Goal: Task Accomplishment & Management: Use online tool/utility

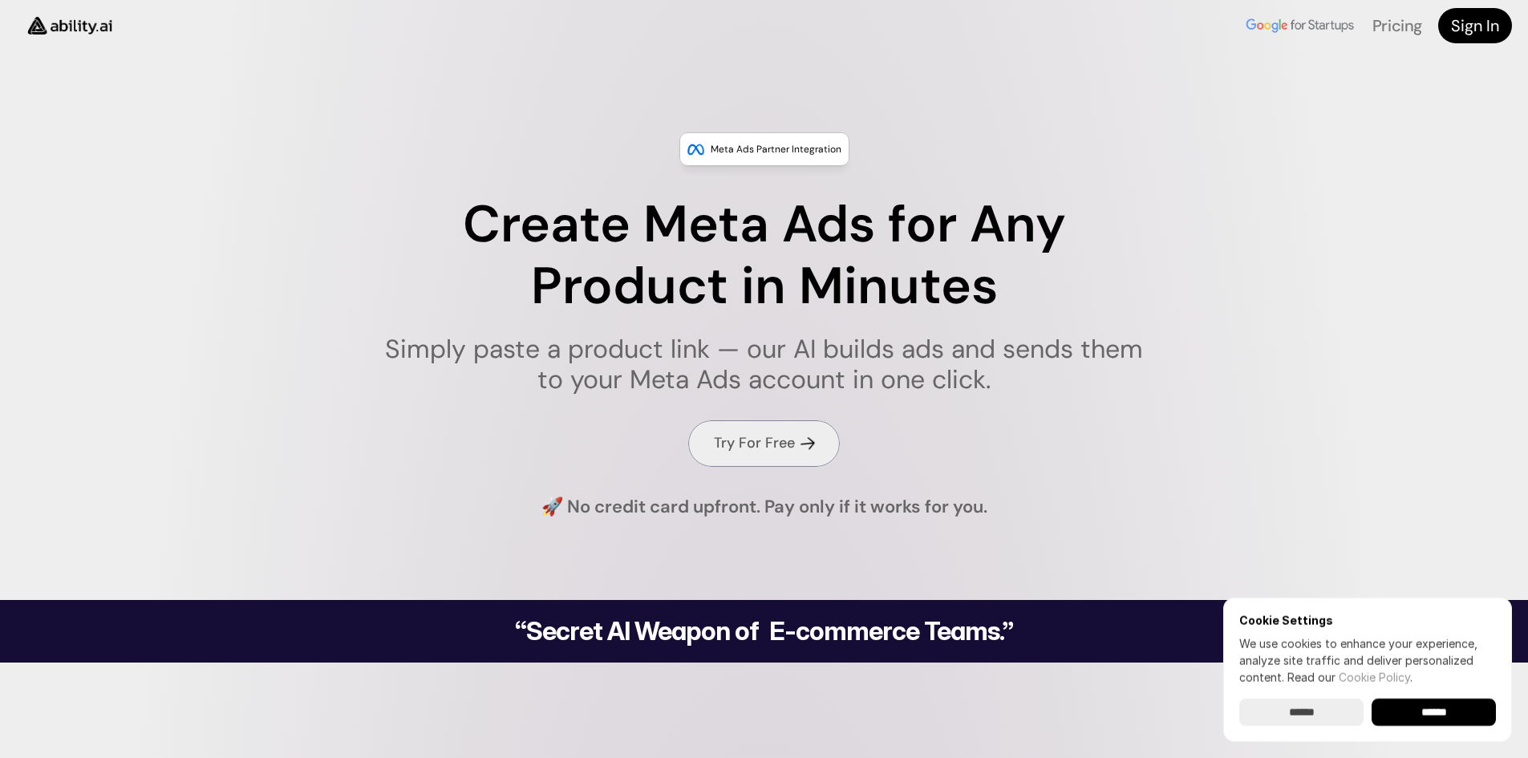
click at [788, 448] on h4 "Try For Free" at bounding box center [754, 443] width 81 height 20
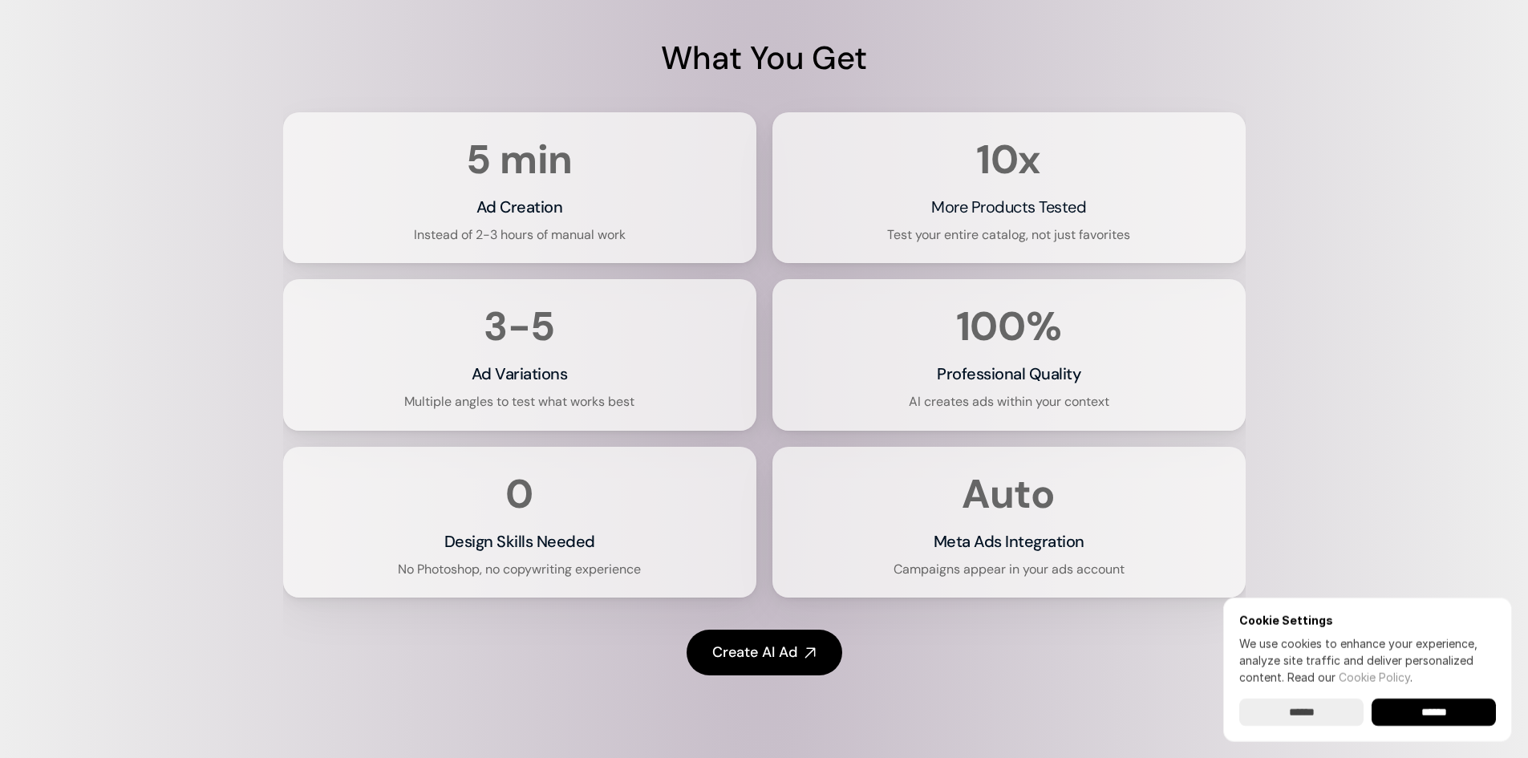
scroll to position [3298, 0]
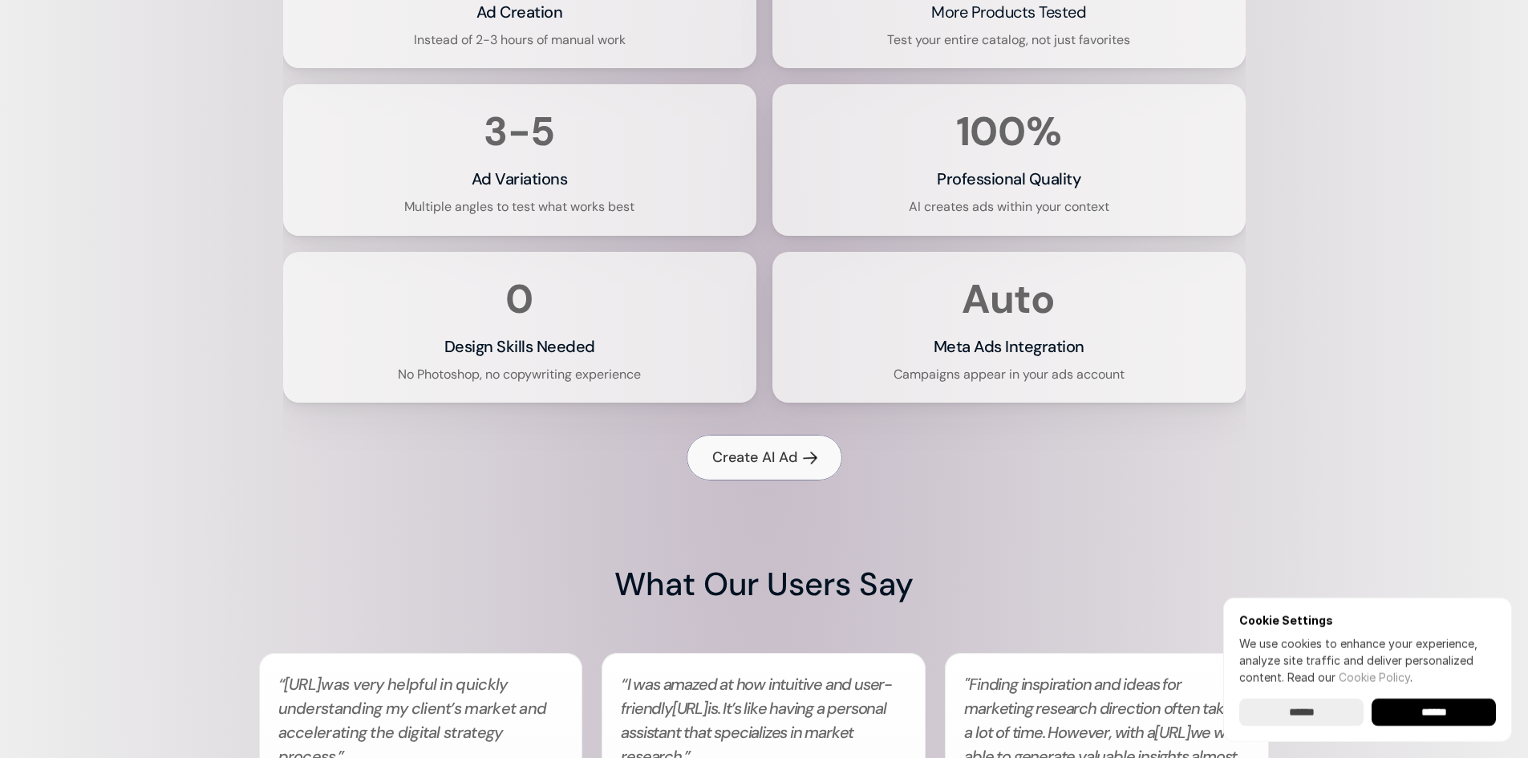
click at [755, 468] on h4 "Create AI Ad" at bounding box center [754, 457] width 85 height 20
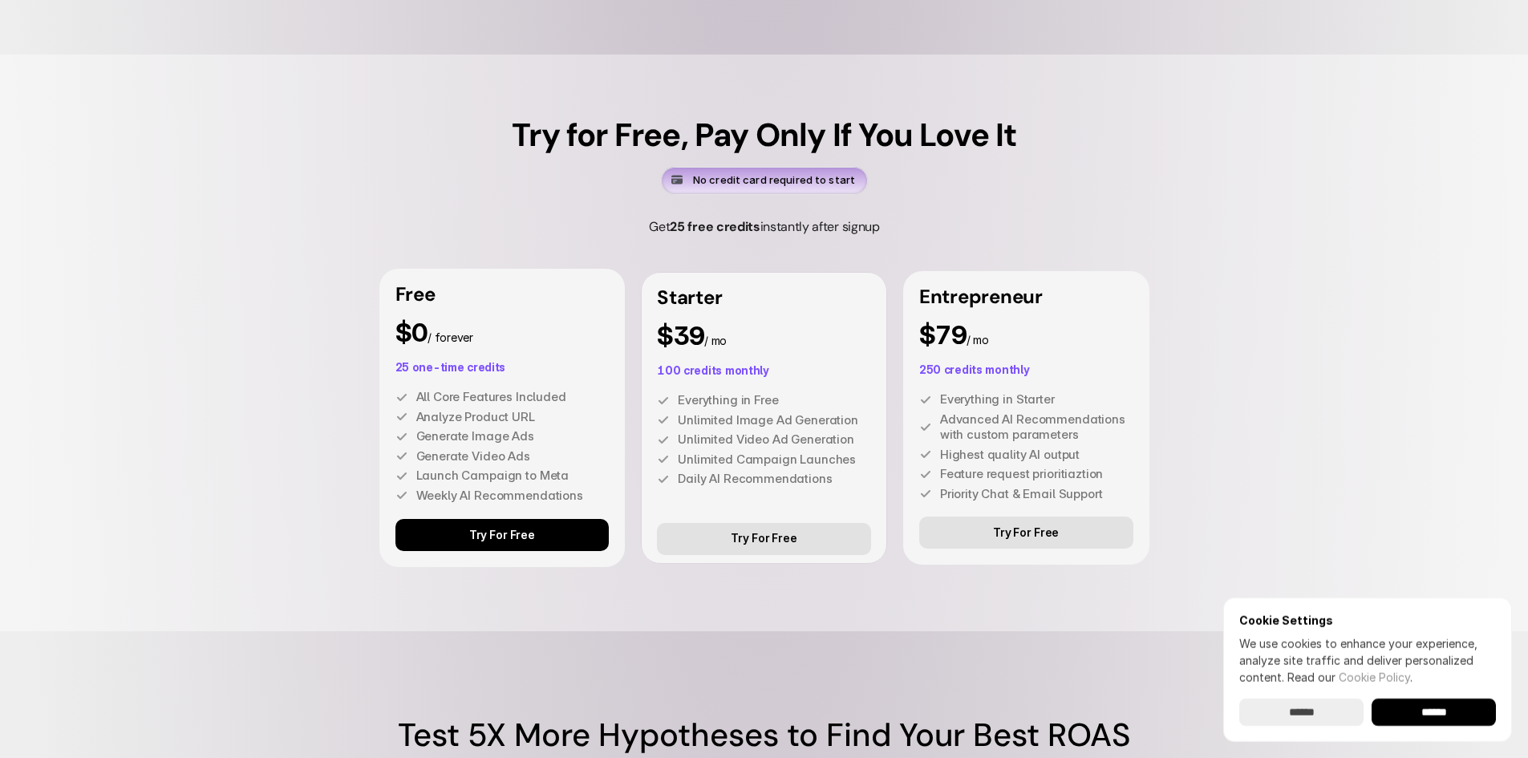
scroll to position [4421, 0]
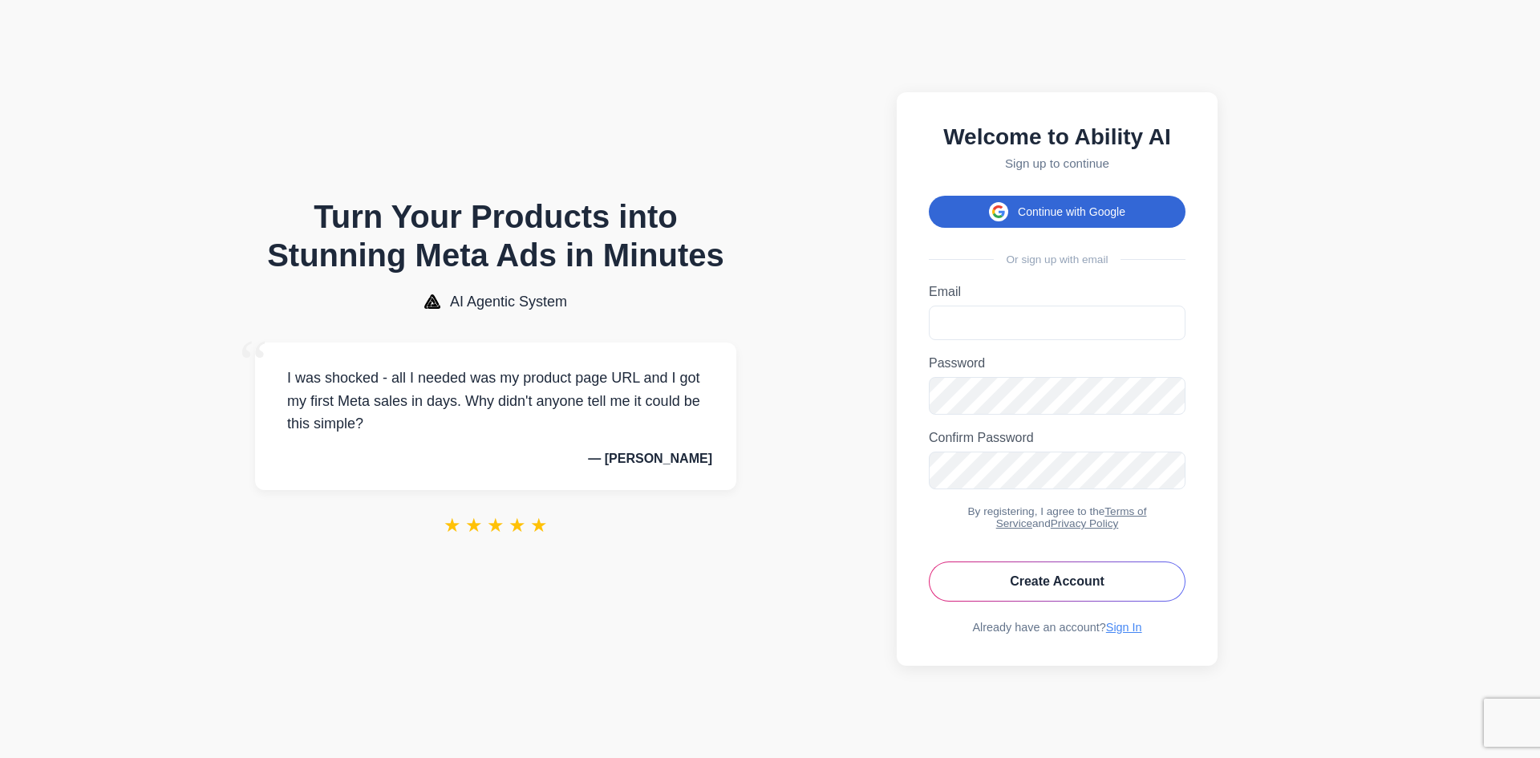
click at [1039, 200] on button "Continue with Google" at bounding box center [1057, 212] width 257 height 32
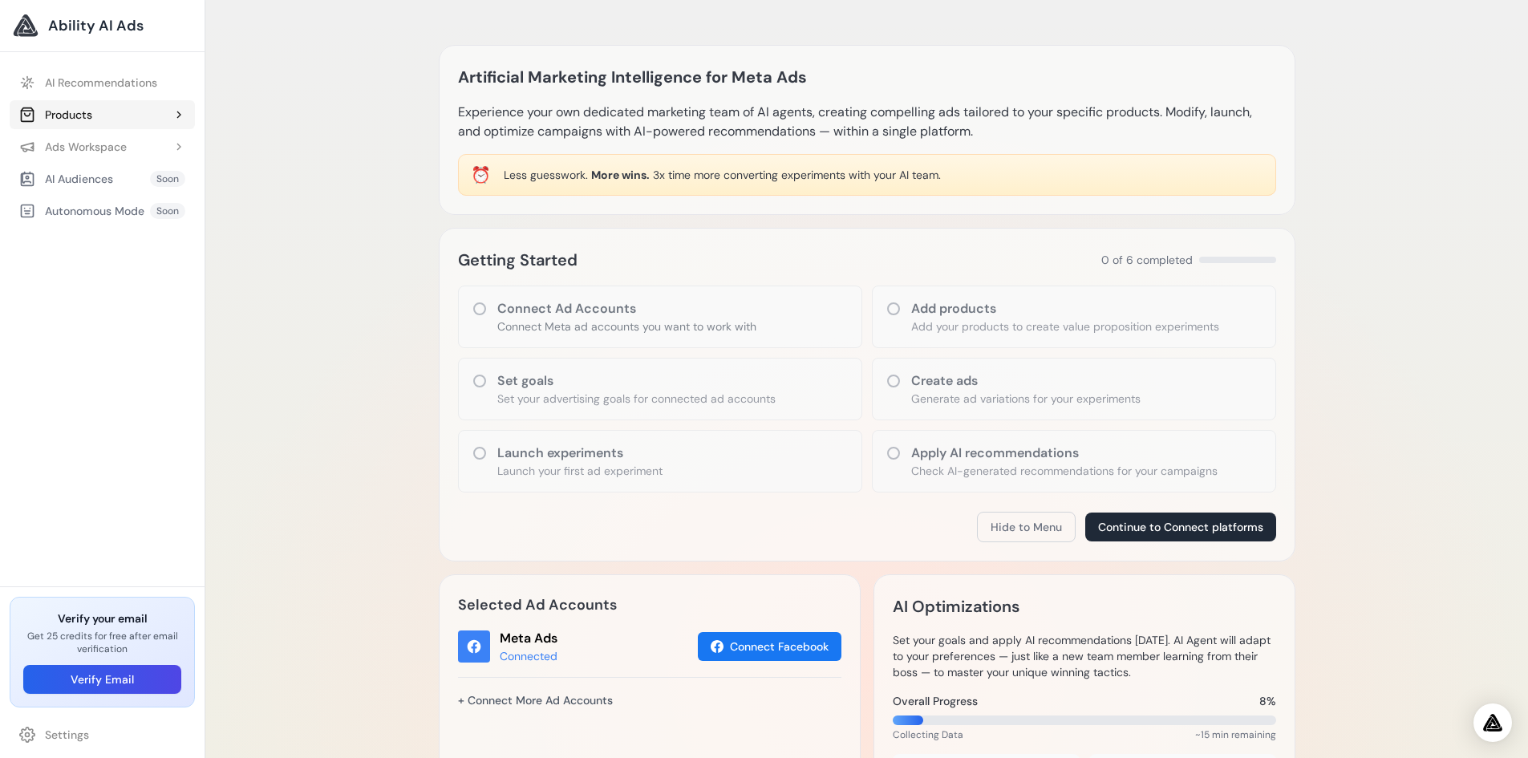
click at [112, 109] on button "Products" at bounding box center [102, 114] width 185 height 29
click at [92, 119] on div "Products" at bounding box center [55, 115] width 73 height 16
click at [480, 311] on icon at bounding box center [480, 309] width 16 height 16
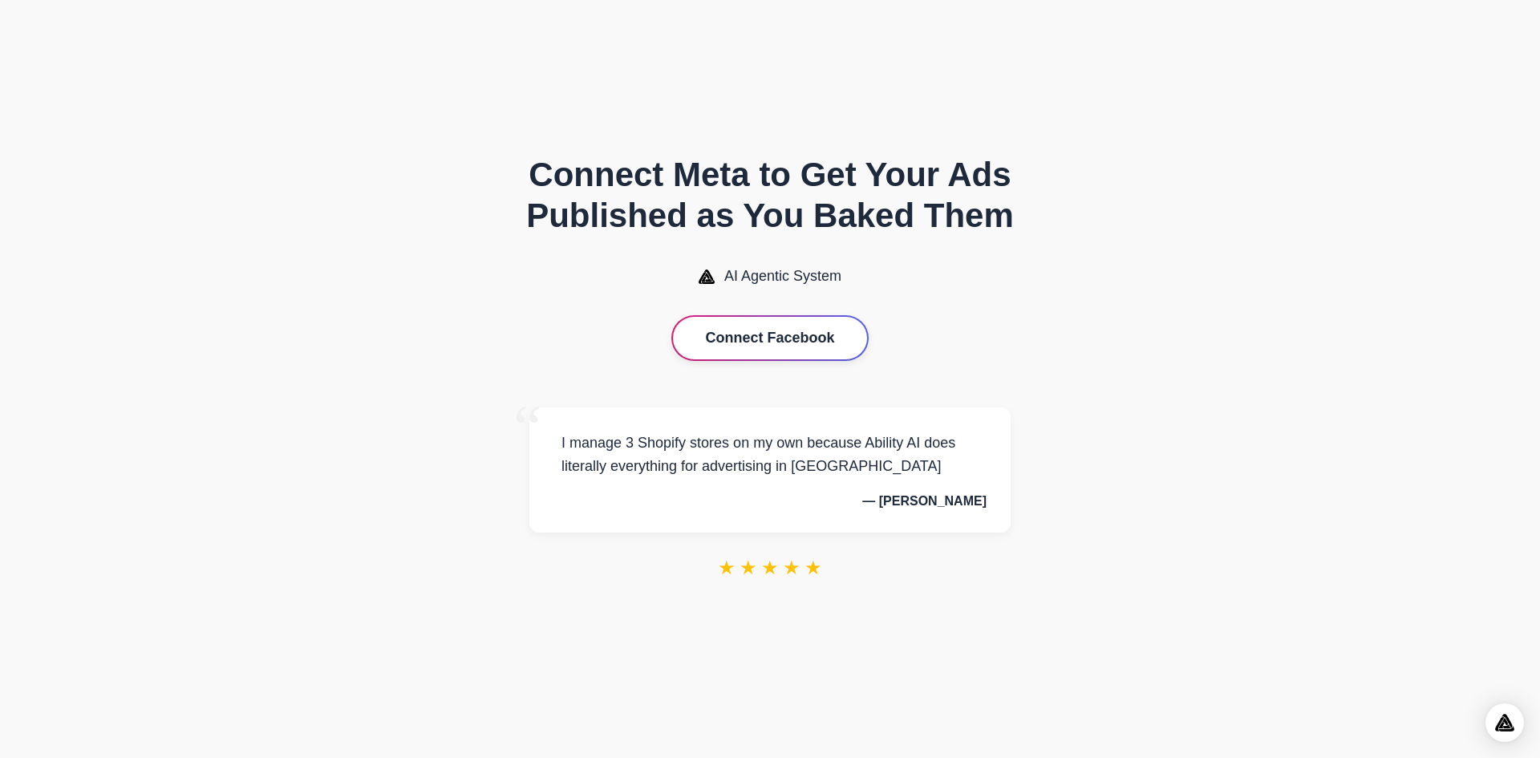
click at [816, 344] on button "Connect Facebook" at bounding box center [769, 338] width 193 height 43
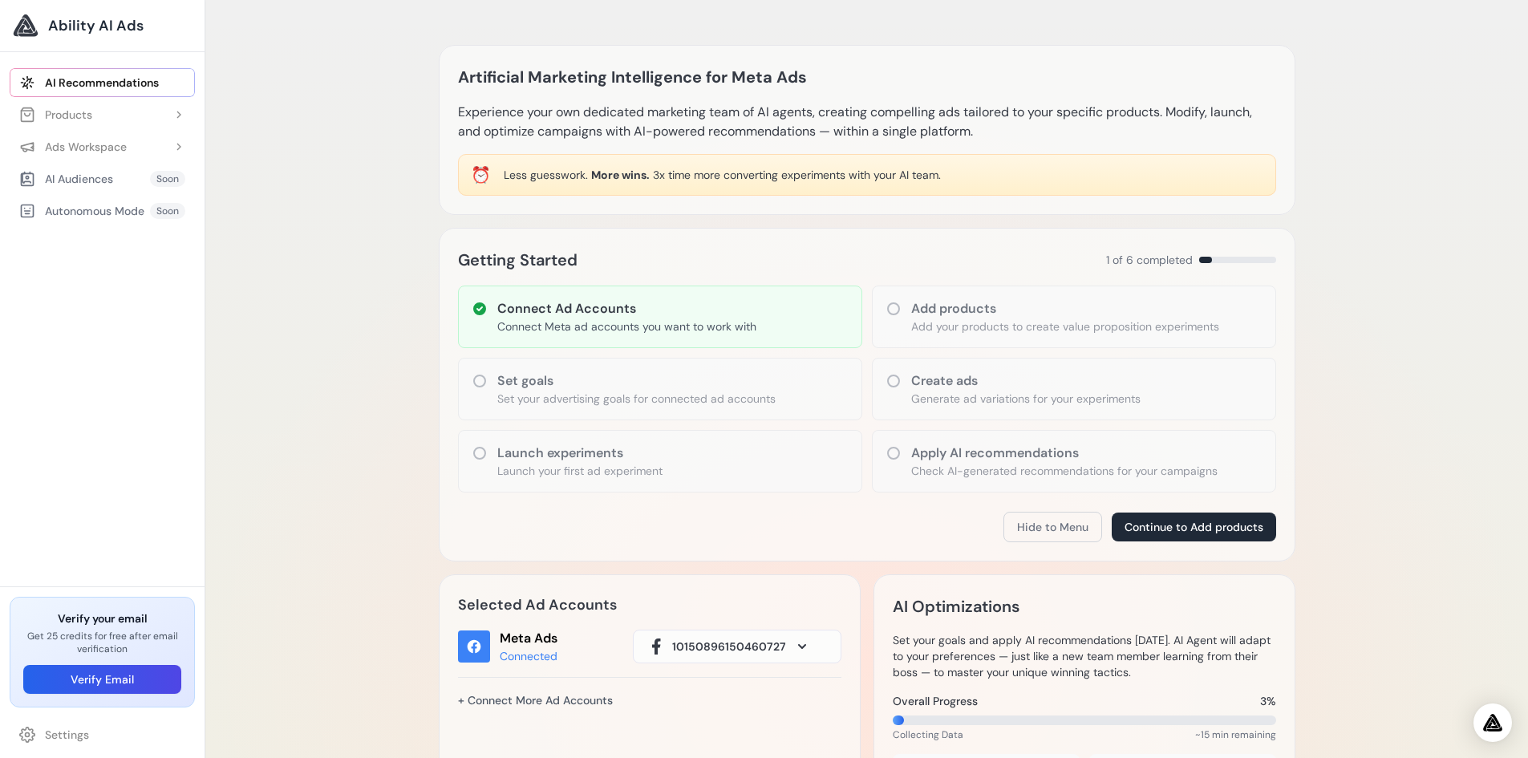
click at [486, 383] on icon at bounding box center [480, 381] width 16 height 16
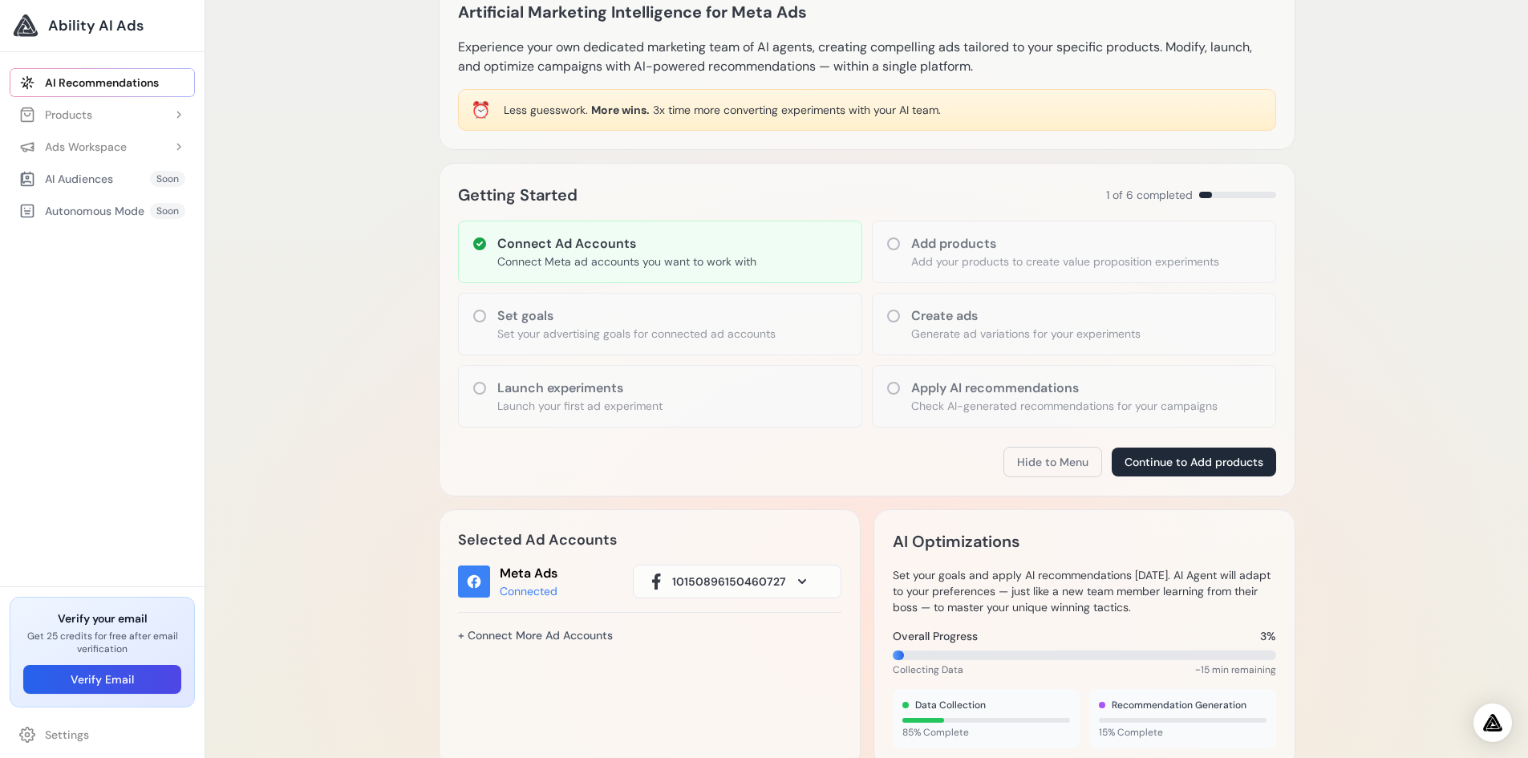
scroll to position [160, 0]
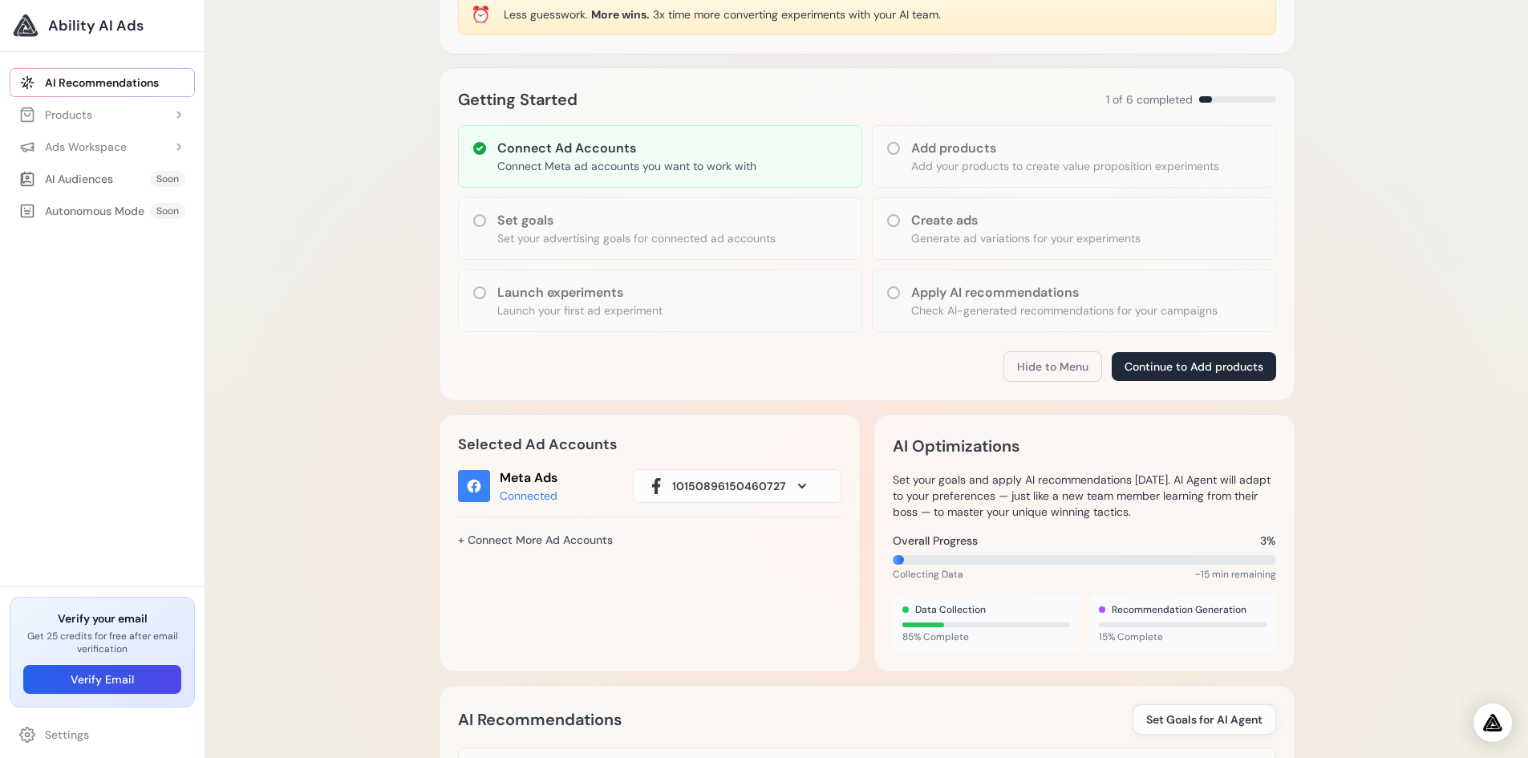
click at [792, 487] on span at bounding box center [801, 485] width 19 height 19
click at [793, 490] on span at bounding box center [801, 485] width 19 height 19
click at [565, 534] on link "+ Connect More Ad Accounts" at bounding box center [535, 539] width 155 height 27
click at [1179, 367] on button "Continue to Add products" at bounding box center [1193, 366] width 164 height 29
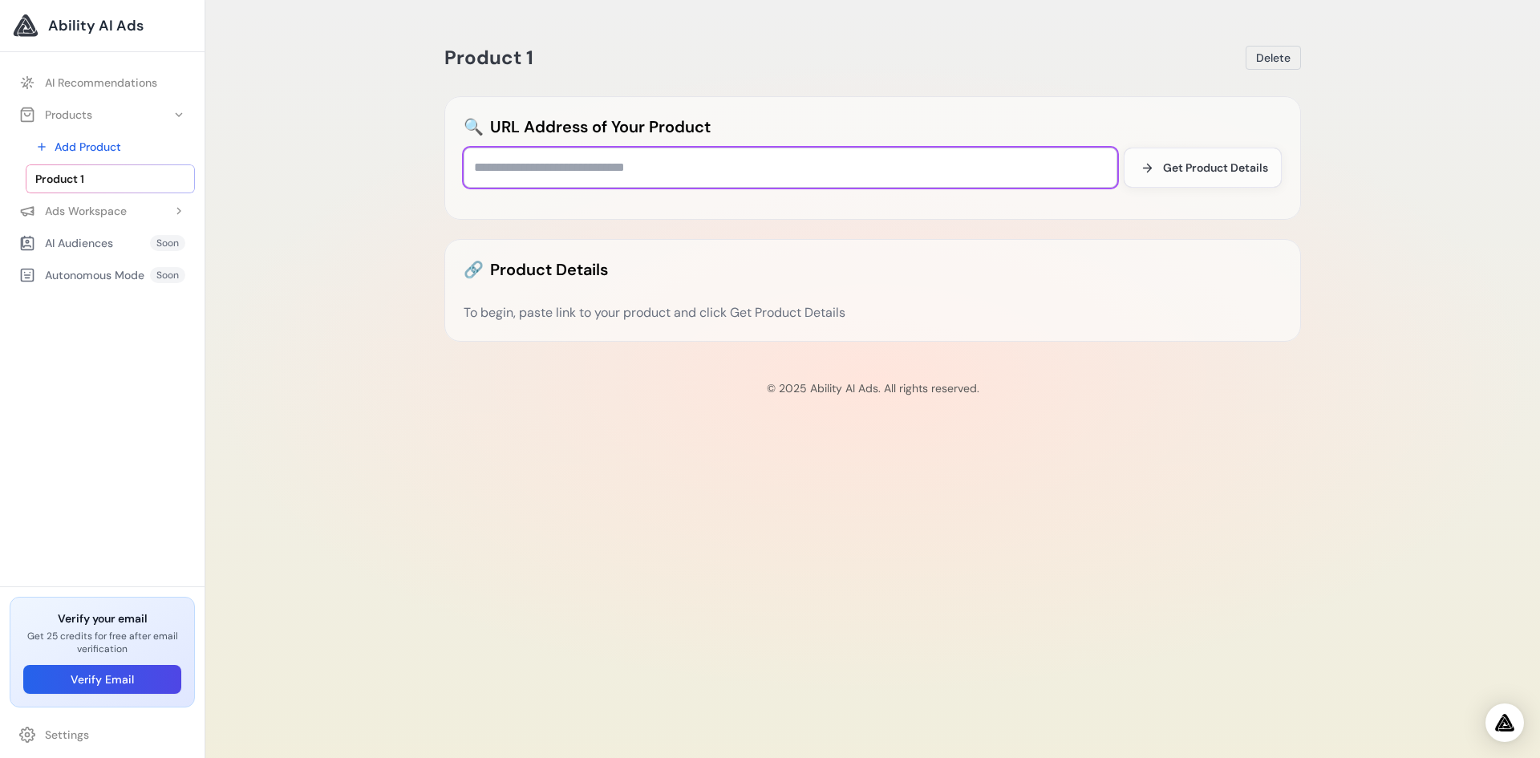
click at [632, 164] on input "text" at bounding box center [791, 168] width 654 height 40
click at [476, 167] on input "text" at bounding box center [791, 168] width 654 height 40
paste input "**********"
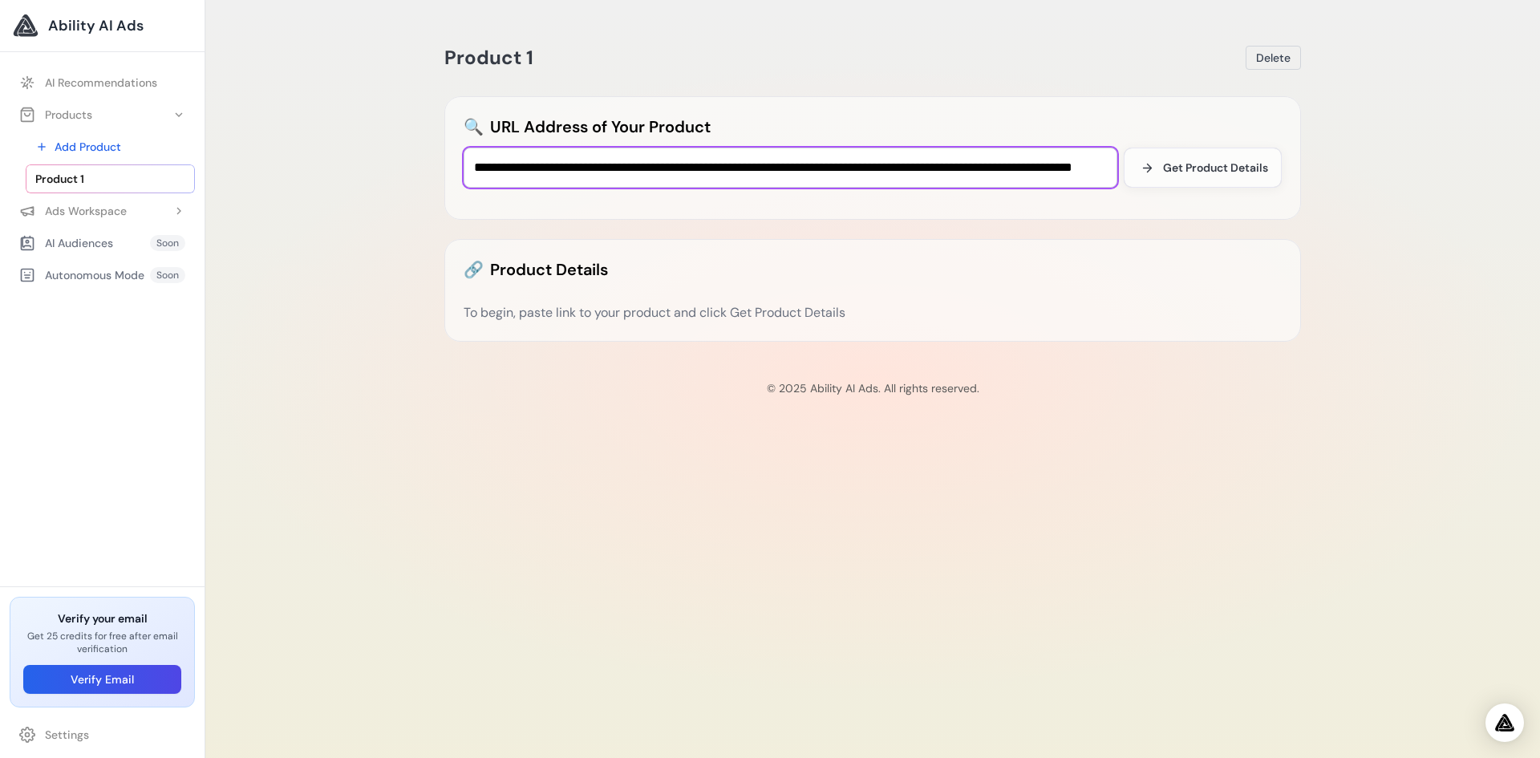
scroll to position [0, 208]
type input "**********"
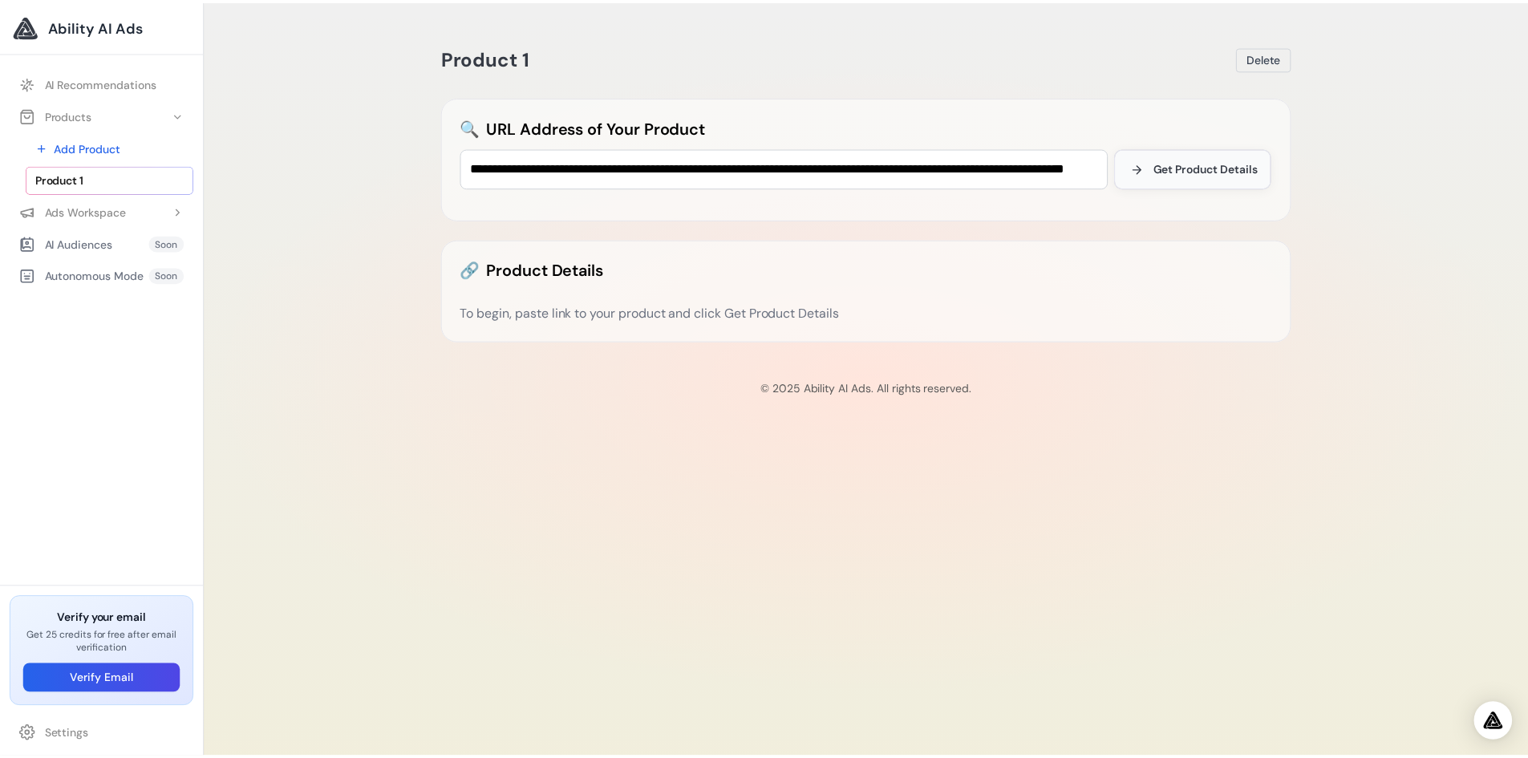
scroll to position [0, 0]
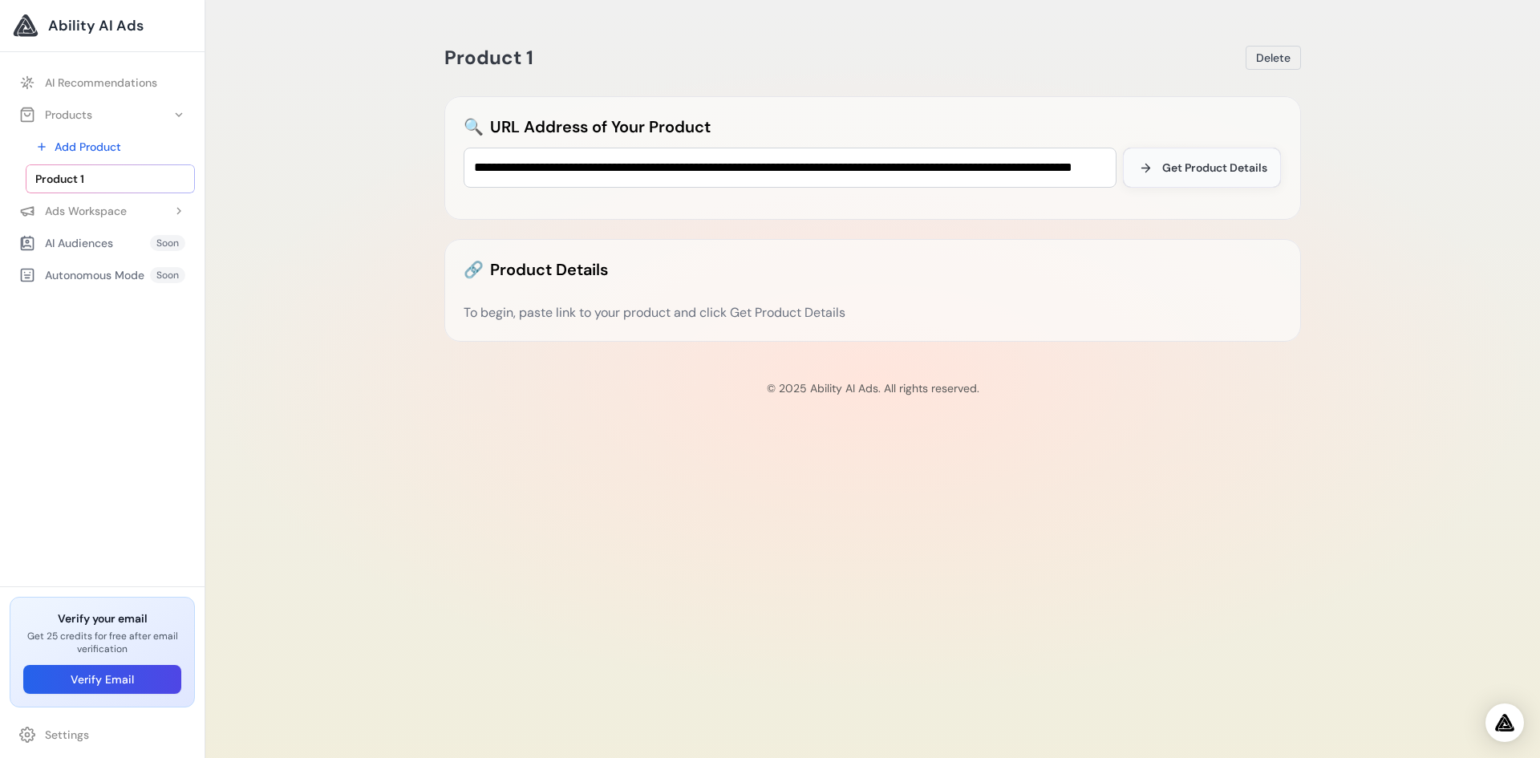
click at [1189, 160] on span "Get Product Details" at bounding box center [1214, 168] width 105 height 16
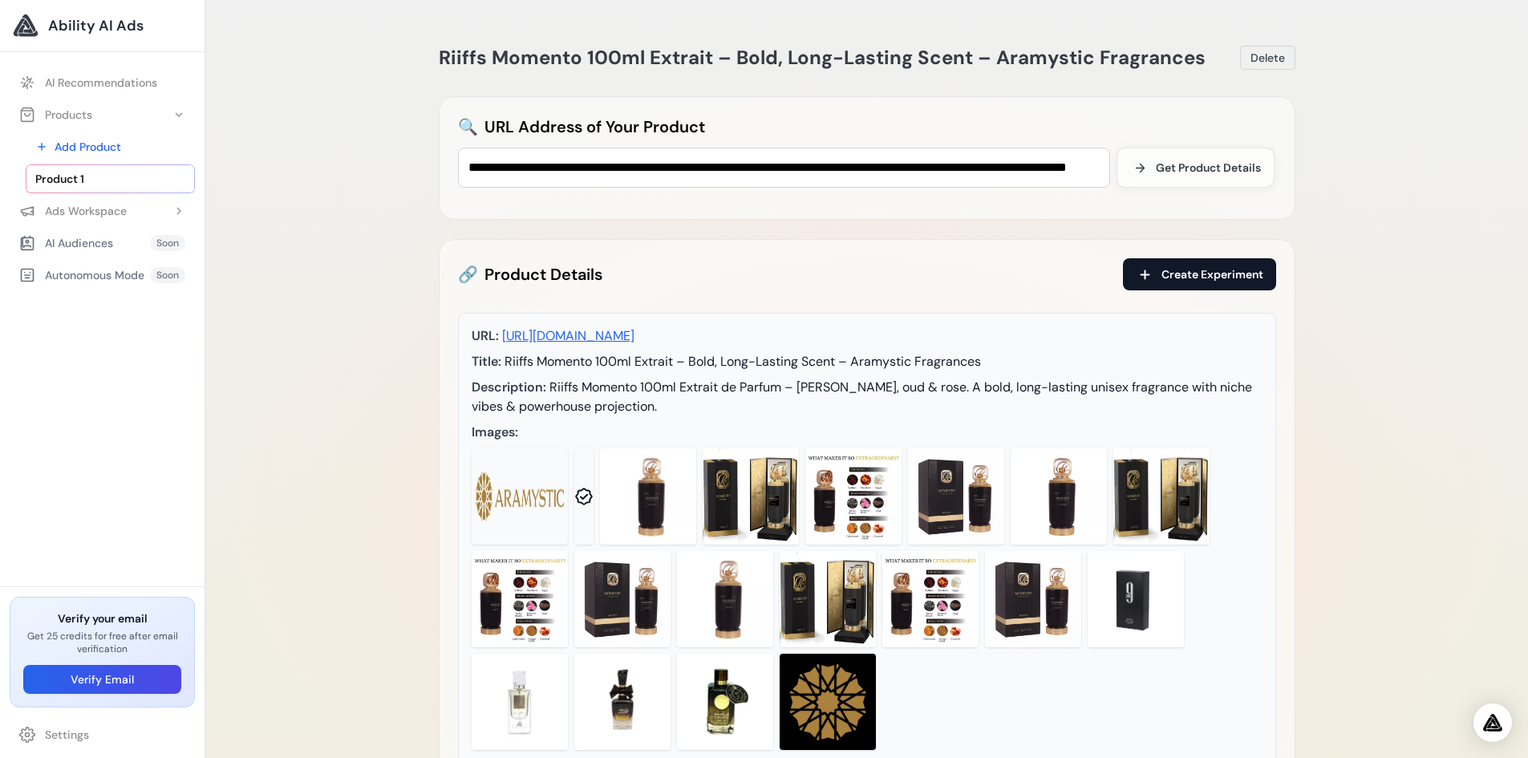
click at [1168, 265] on button "Create Experiment" at bounding box center [1199, 274] width 153 height 32
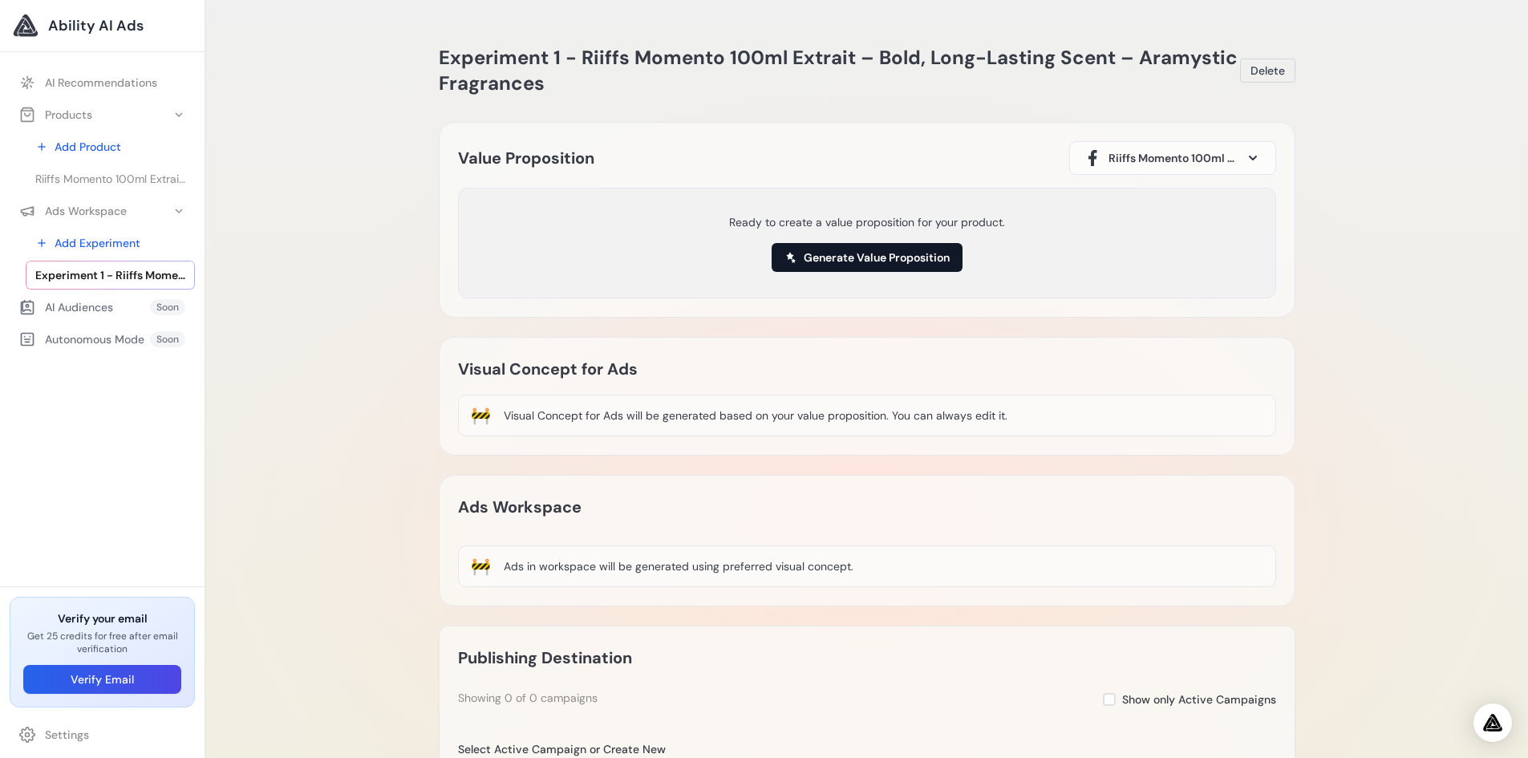
click at [844, 260] on button "Generate Value Proposition" at bounding box center [866, 257] width 191 height 29
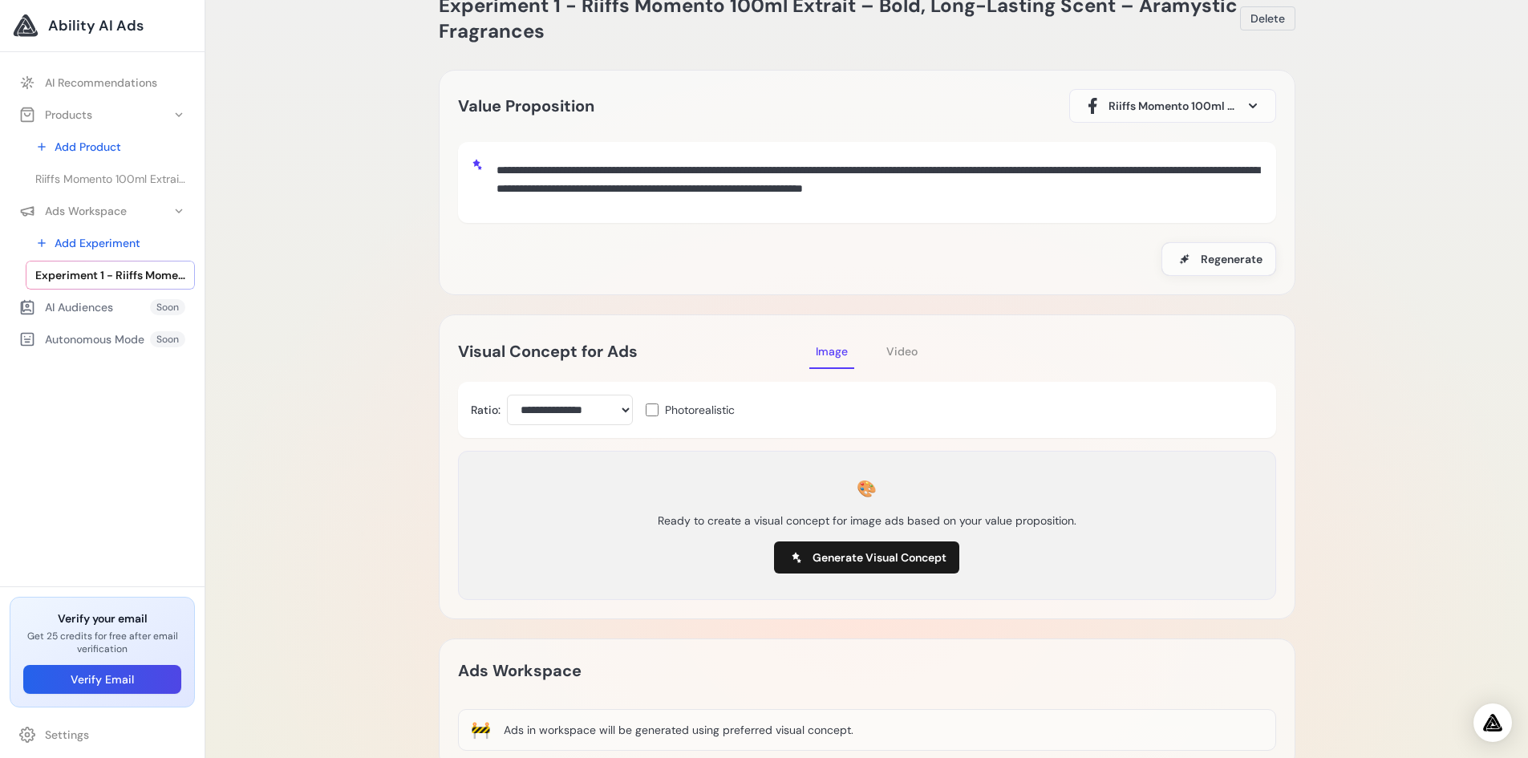
scroll to position [80, 0]
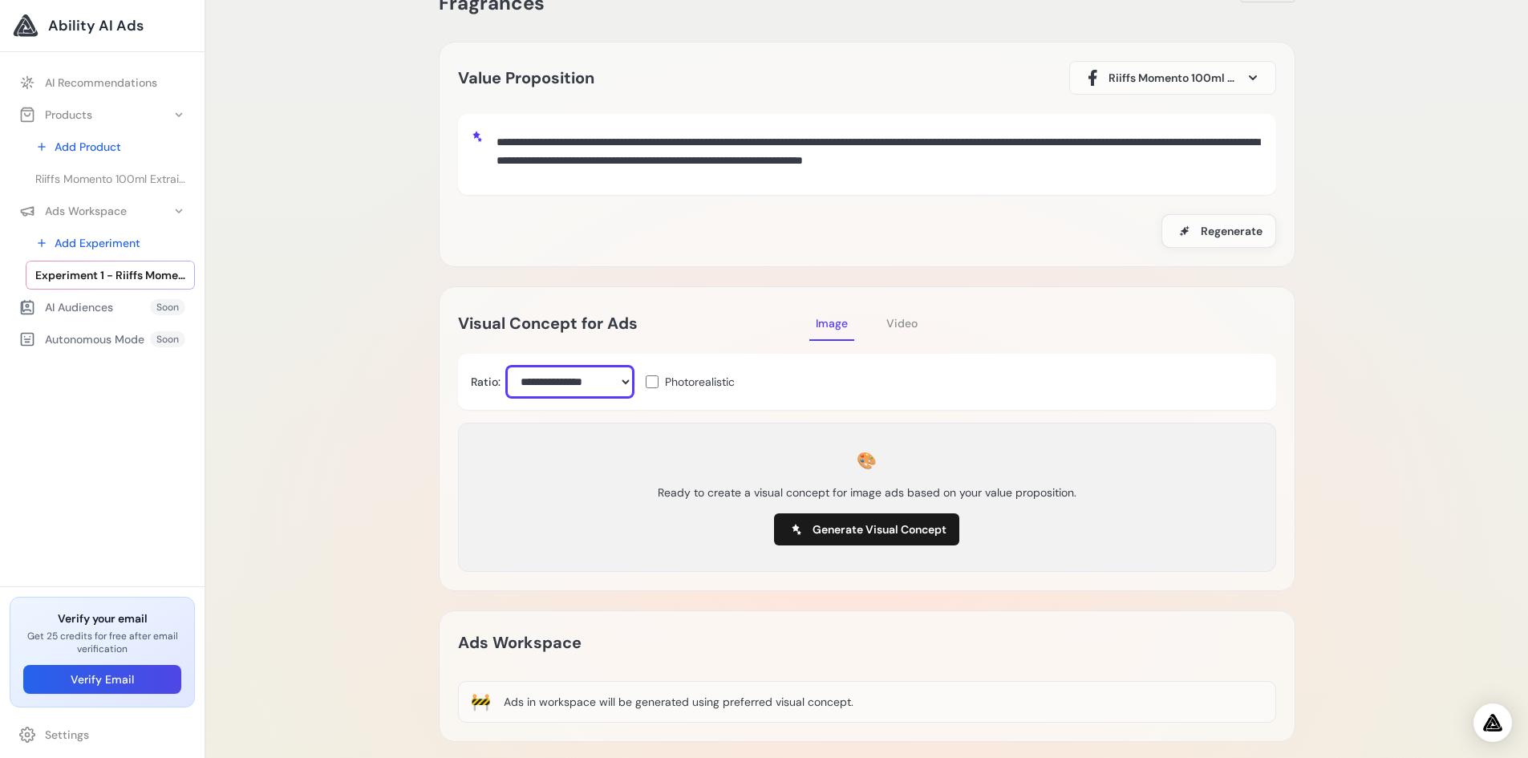
click at [626, 378] on select "**********" at bounding box center [570, 381] width 126 height 30
click at [619, 383] on select "**********" at bounding box center [570, 381] width 126 height 30
click at [887, 537] on button "Generate Visual Concept" at bounding box center [866, 529] width 185 height 32
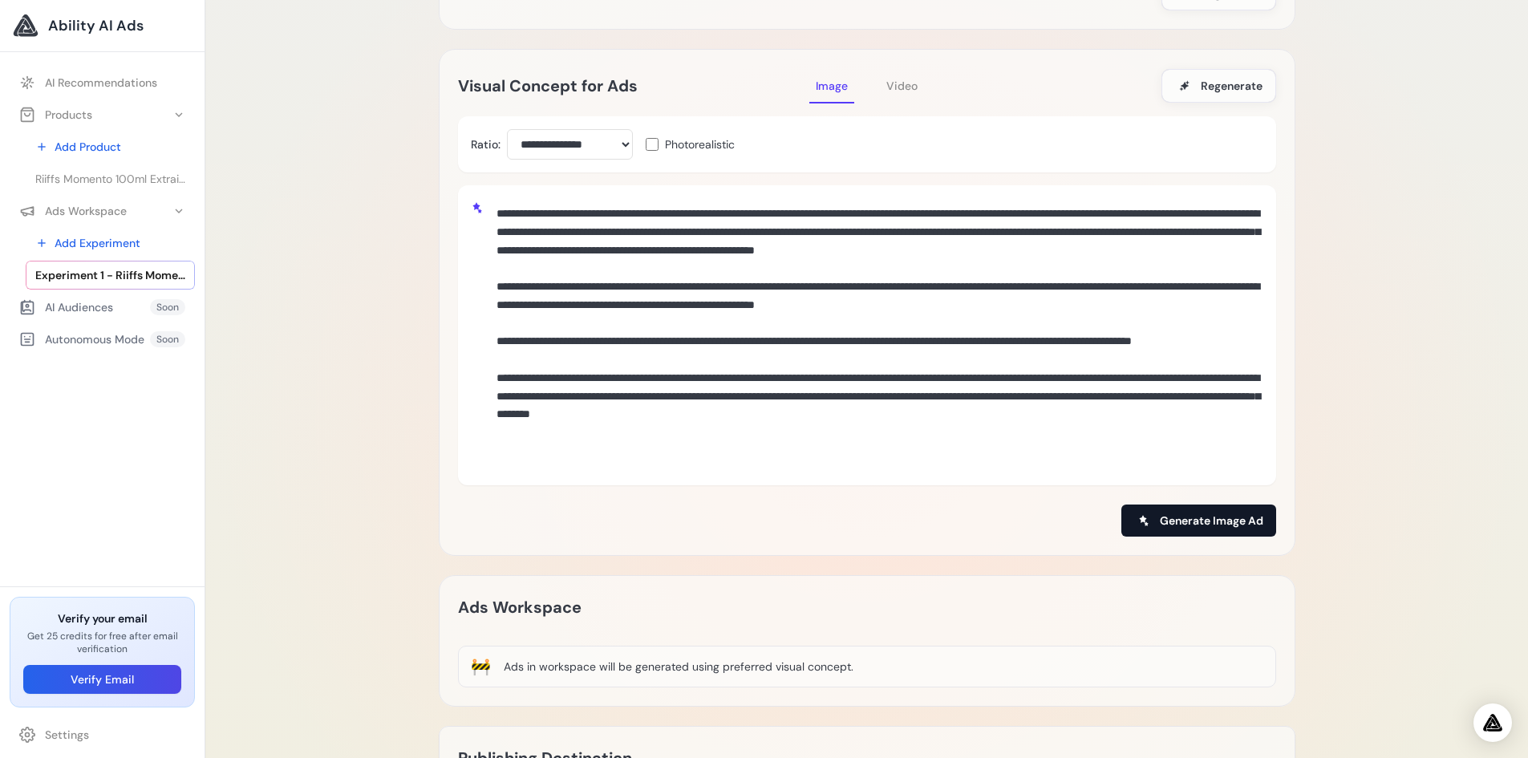
scroll to position [321, 0]
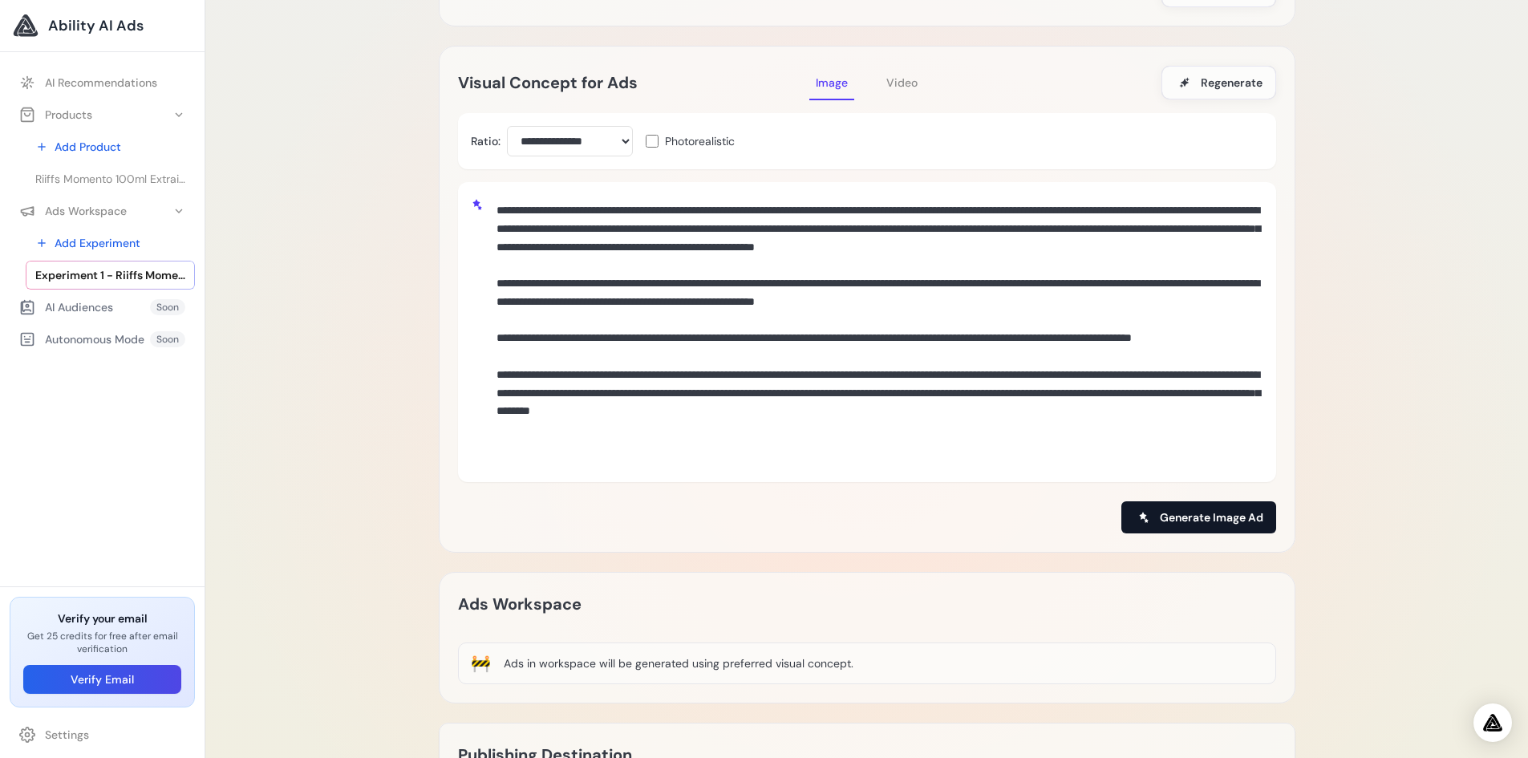
click at [1168, 522] on span "Generate Image Ad" at bounding box center [1211, 517] width 103 height 16
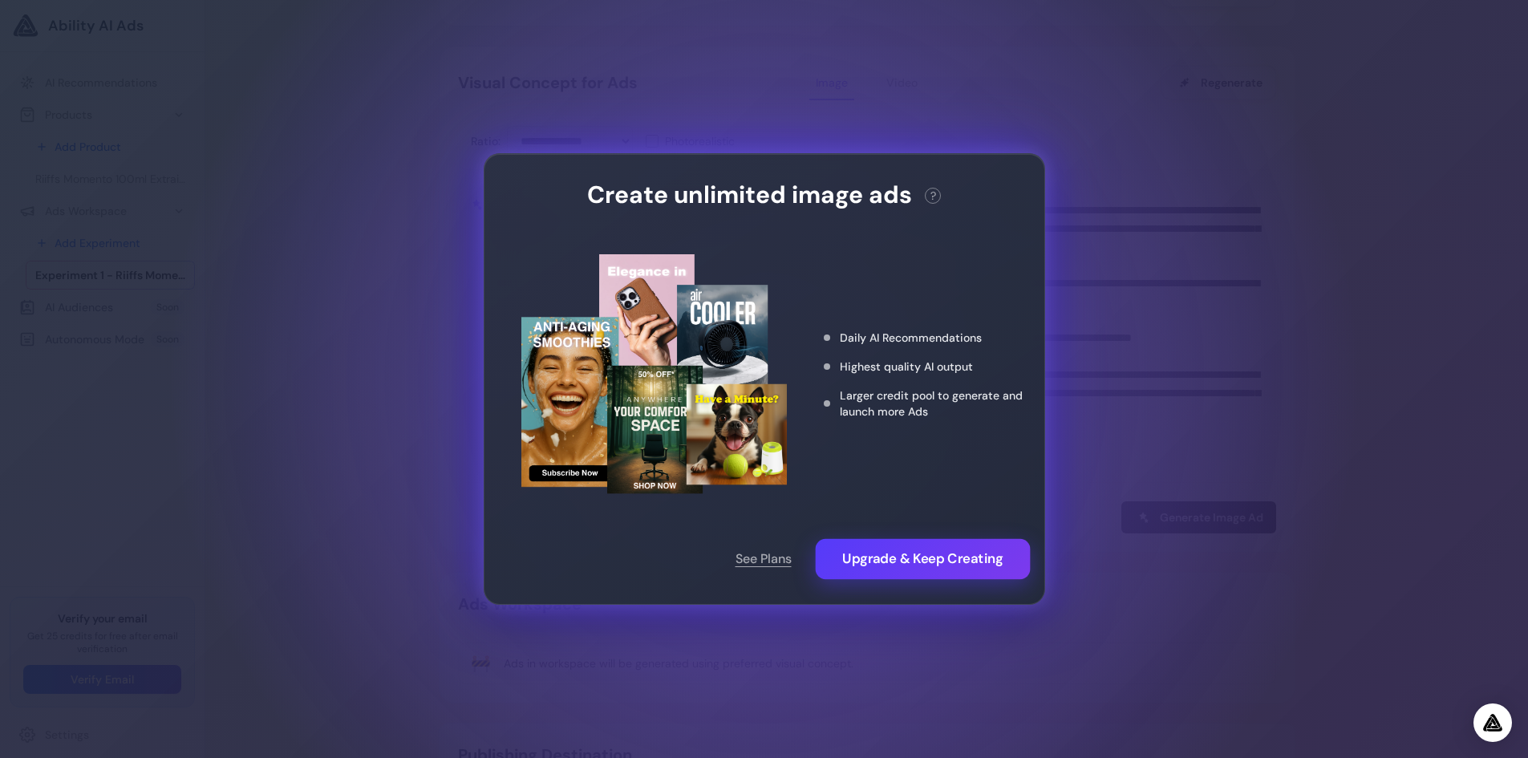
click at [946, 569] on button "Upgrade & Keep Creating" at bounding box center [922, 559] width 215 height 40
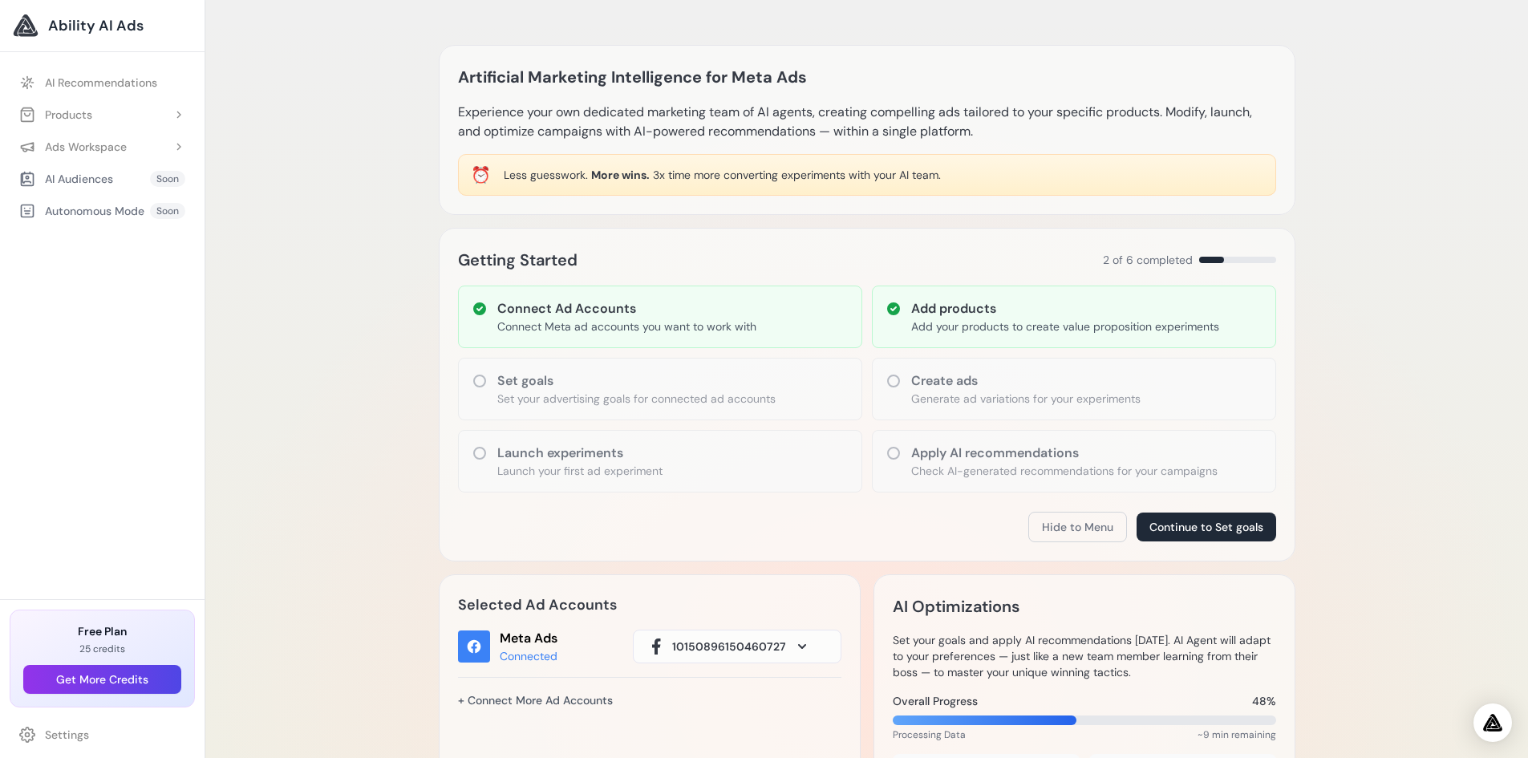
click at [1052, 306] on h3 "Add products" at bounding box center [1065, 308] width 308 height 19
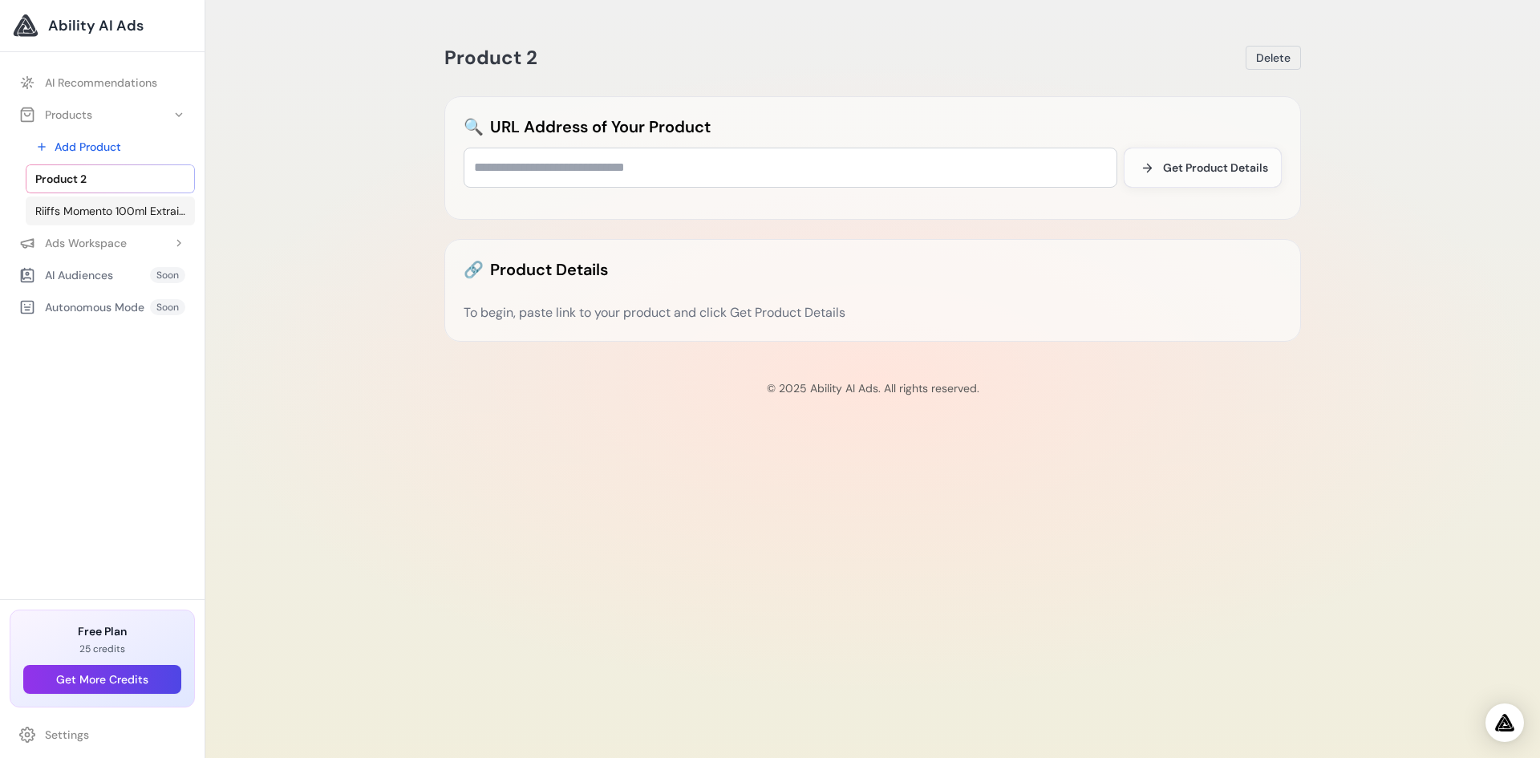
click at [91, 200] on link "Riiffs Momento 100ml Extrait – Bold, Long-Lasting Scent – Aramystic Fragrances" at bounding box center [110, 210] width 169 height 29
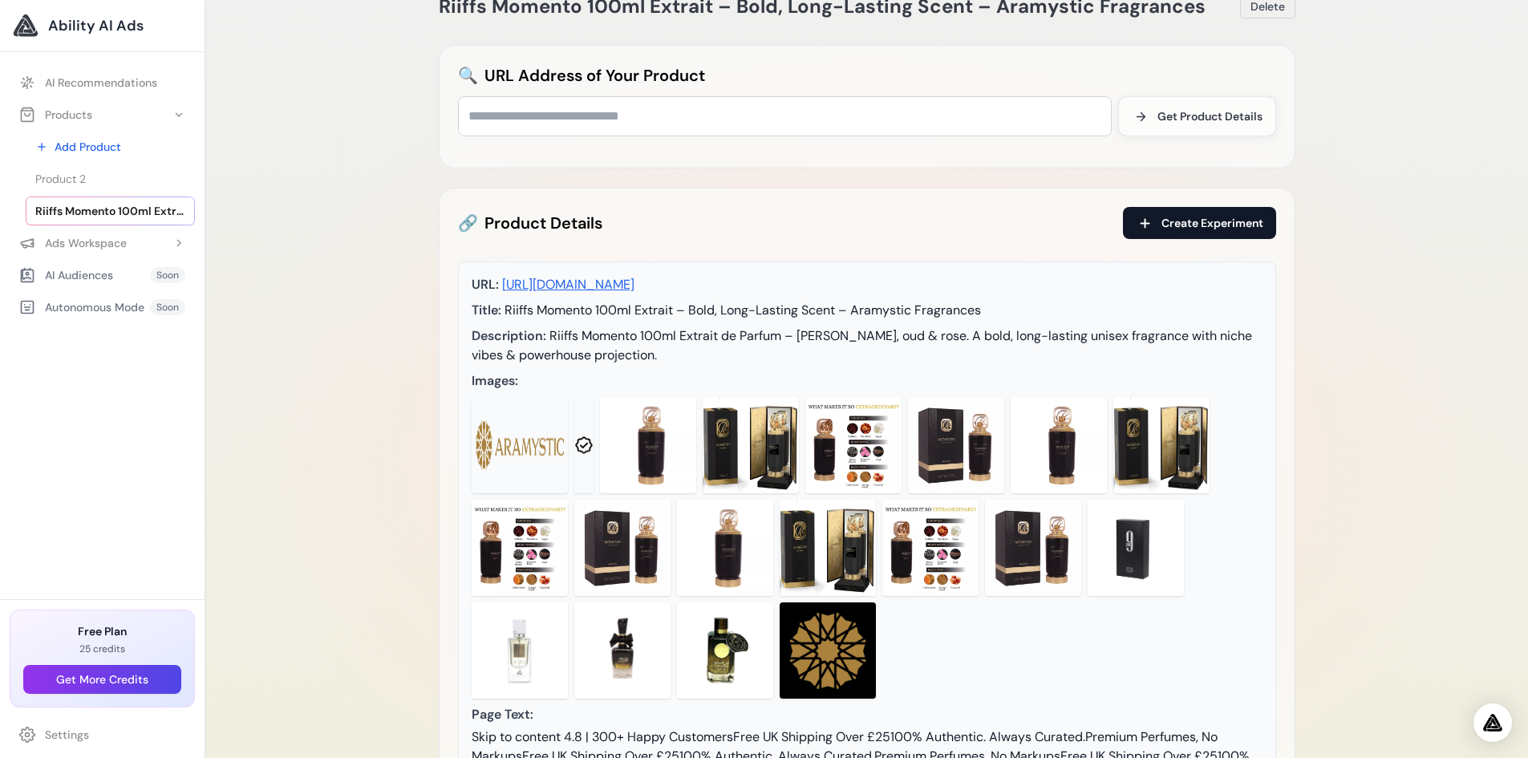
scroll to position [49, 0]
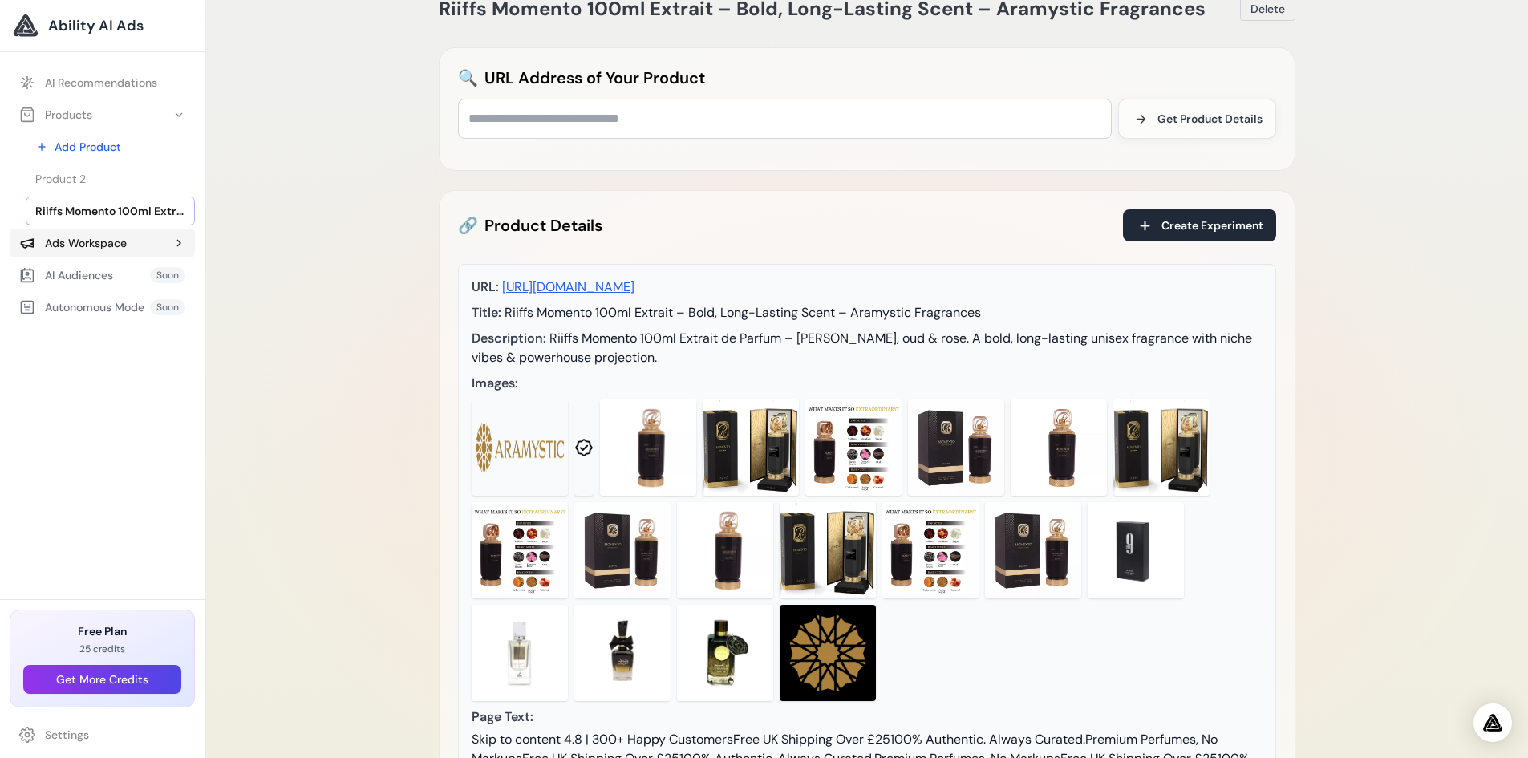
click at [91, 249] on div "Ads Workspace" at bounding box center [72, 243] width 107 height 16
click at [90, 304] on span "Experiment 1 - Riiffs Momento 100ml Extrait – Bold, Long-Lasting Scent – Aramys…" at bounding box center [110, 307] width 150 height 16
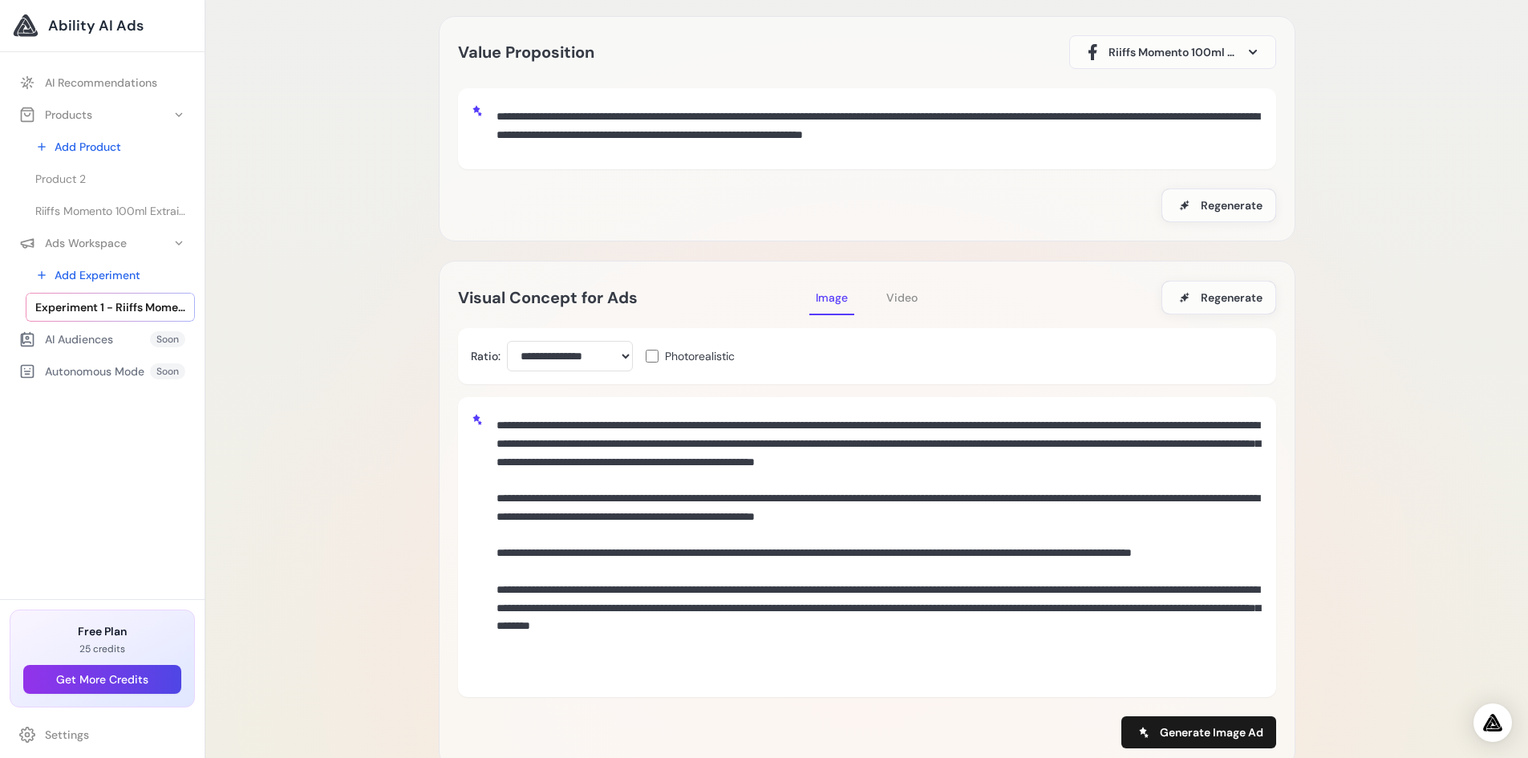
scroll to position [321, 0]
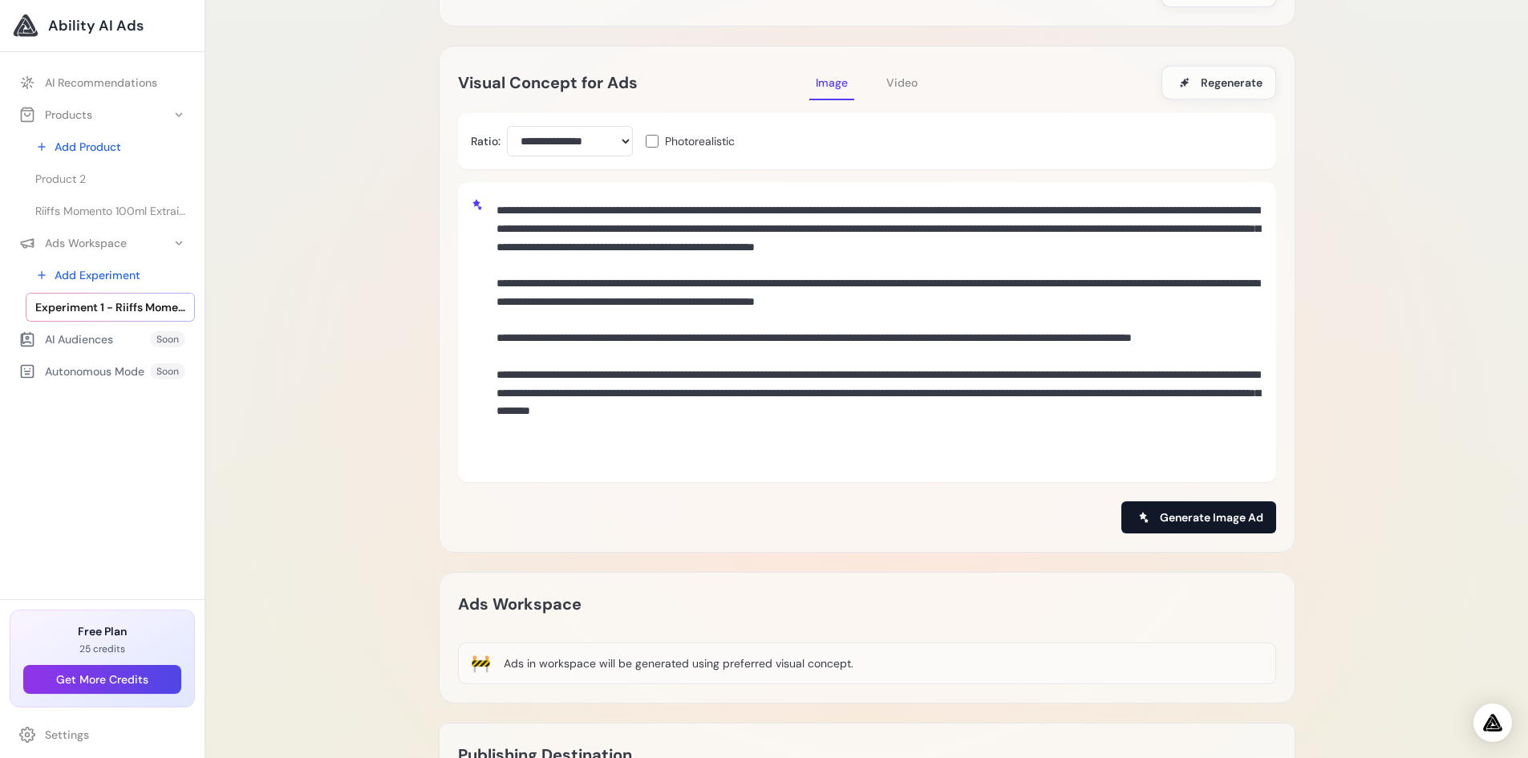
click at [1198, 522] on span "Generate Image Ad" at bounding box center [1211, 517] width 103 height 16
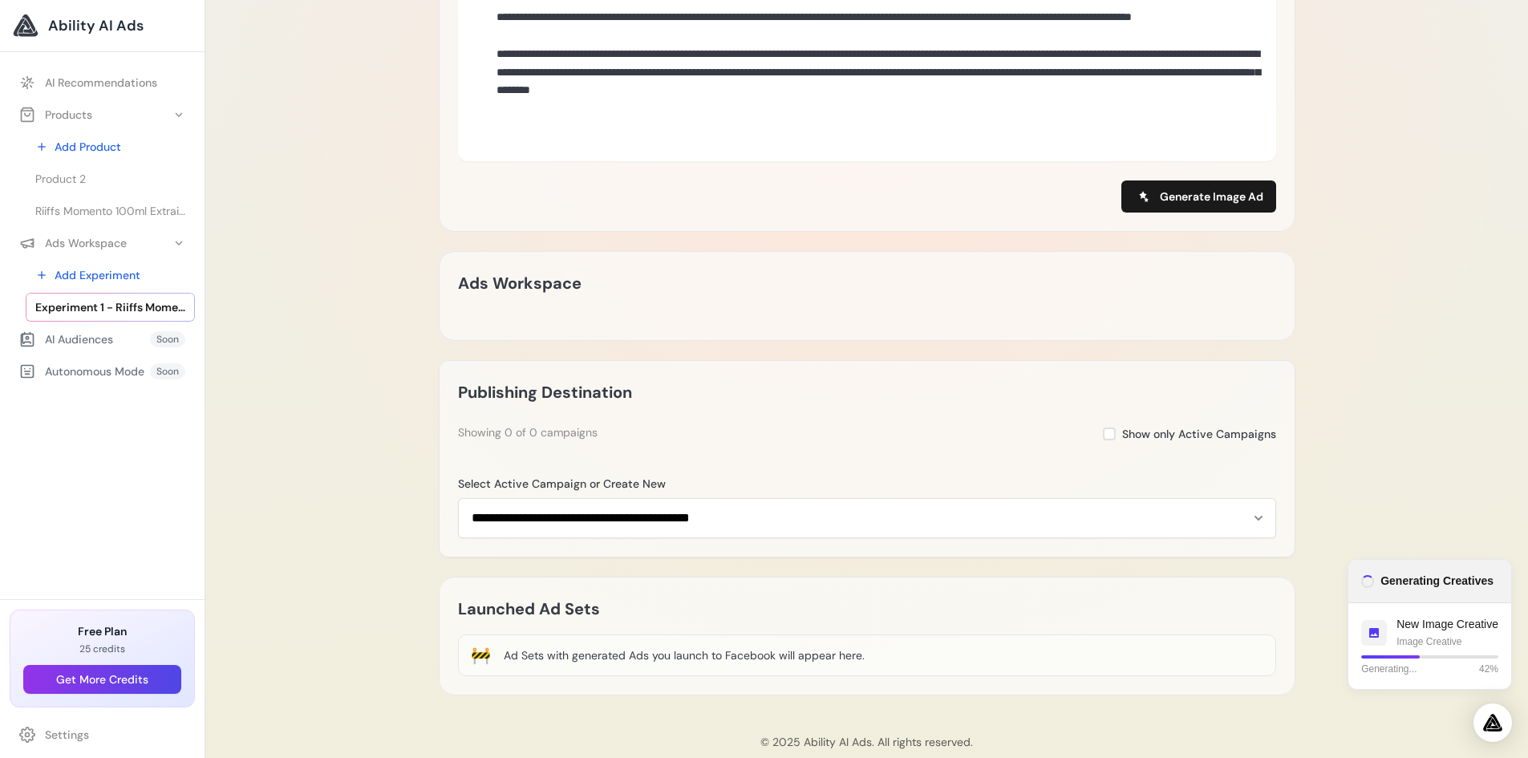
scroll to position [672, 0]
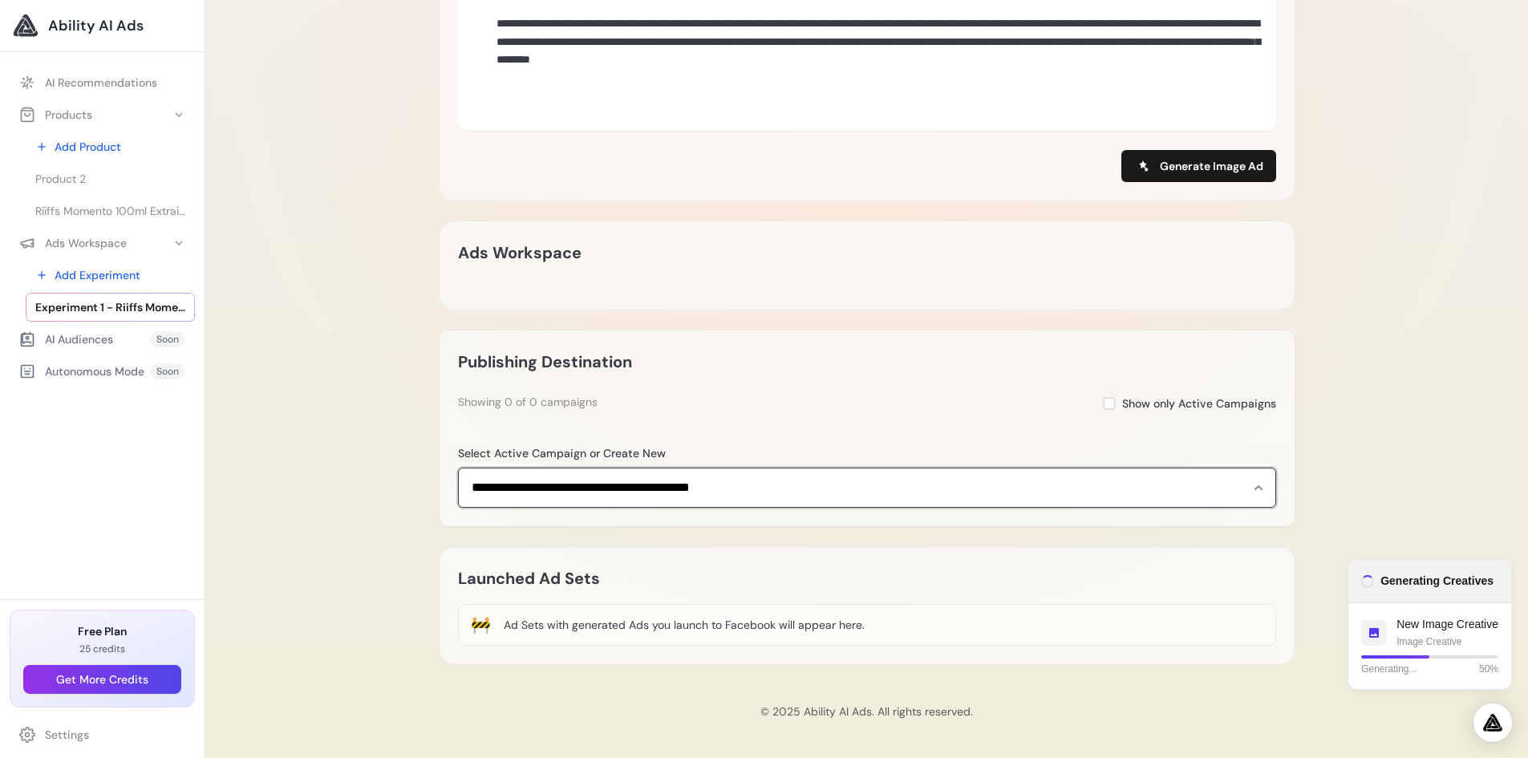
click at [707, 480] on select "**********" at bounding box center [867, 488] width 818 height 40
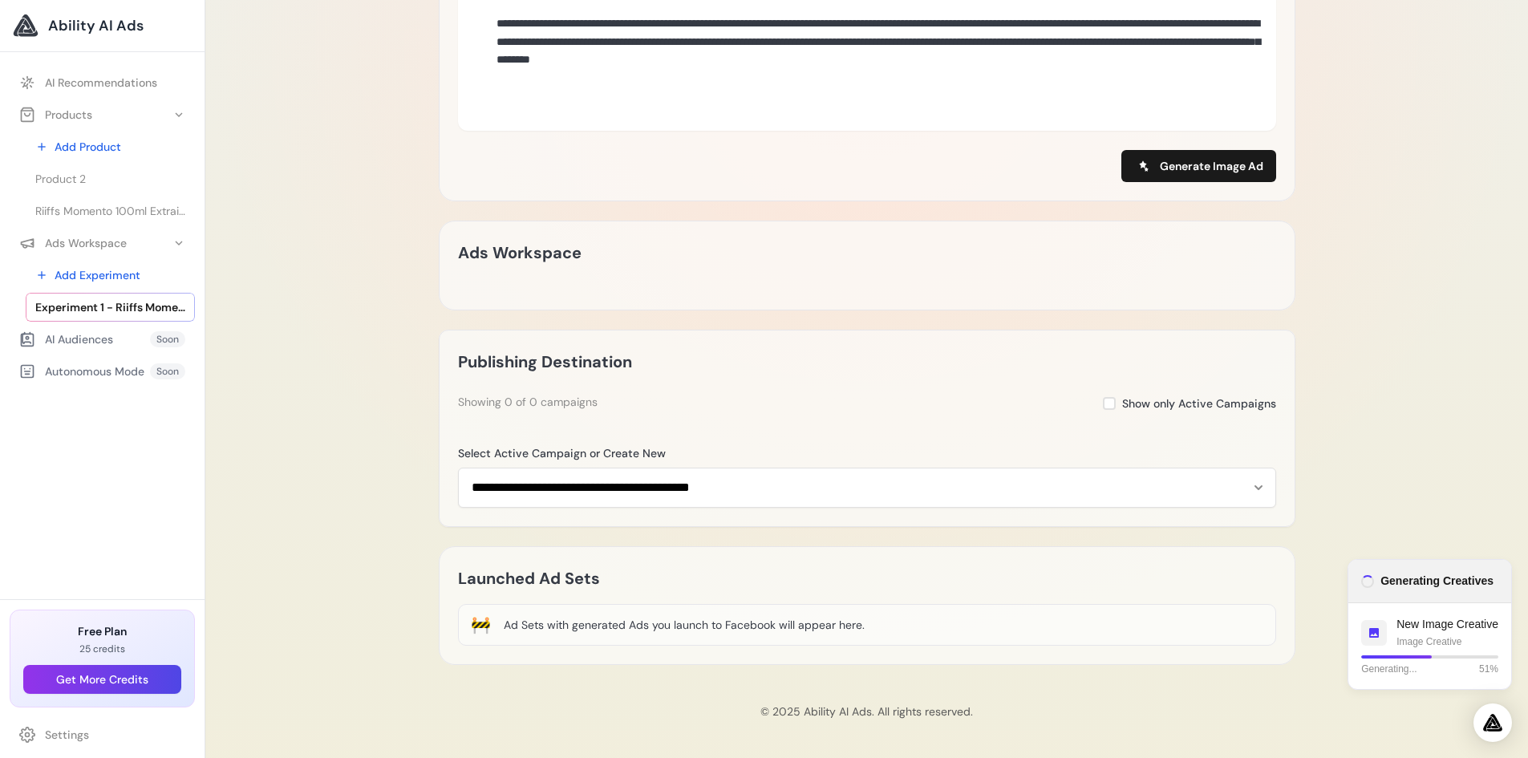
click at [237, 399] on div "Experiment 1 - Riiffs Momento 100ml Extrait – Bold, Long-Lasting Scent – Aramys…" at bounding box center [866, 43] width 1322 height 1430
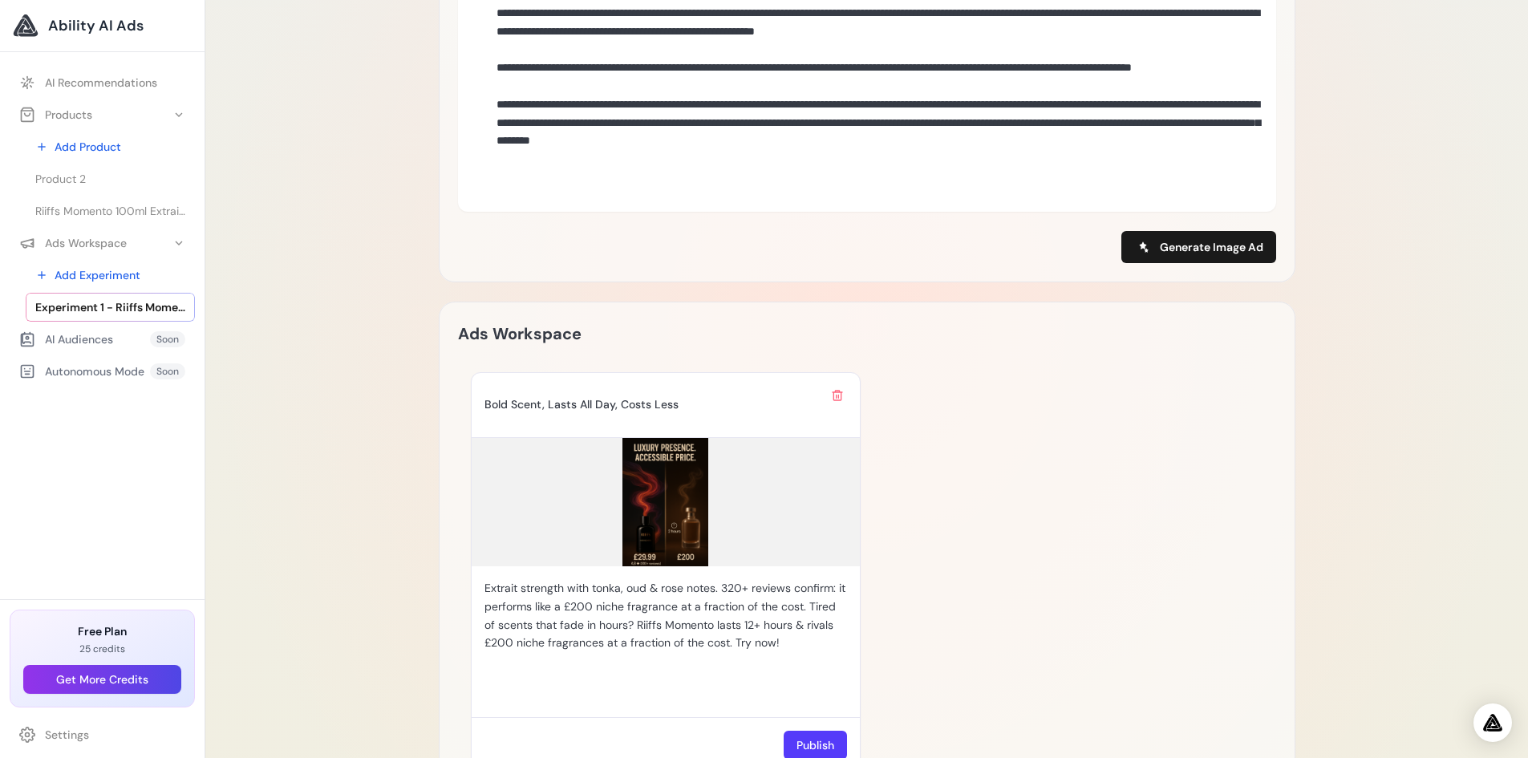
scroll to position [592, 0]
click at [674, 506] on img at bounding box center [666, 501] width 388 height 128
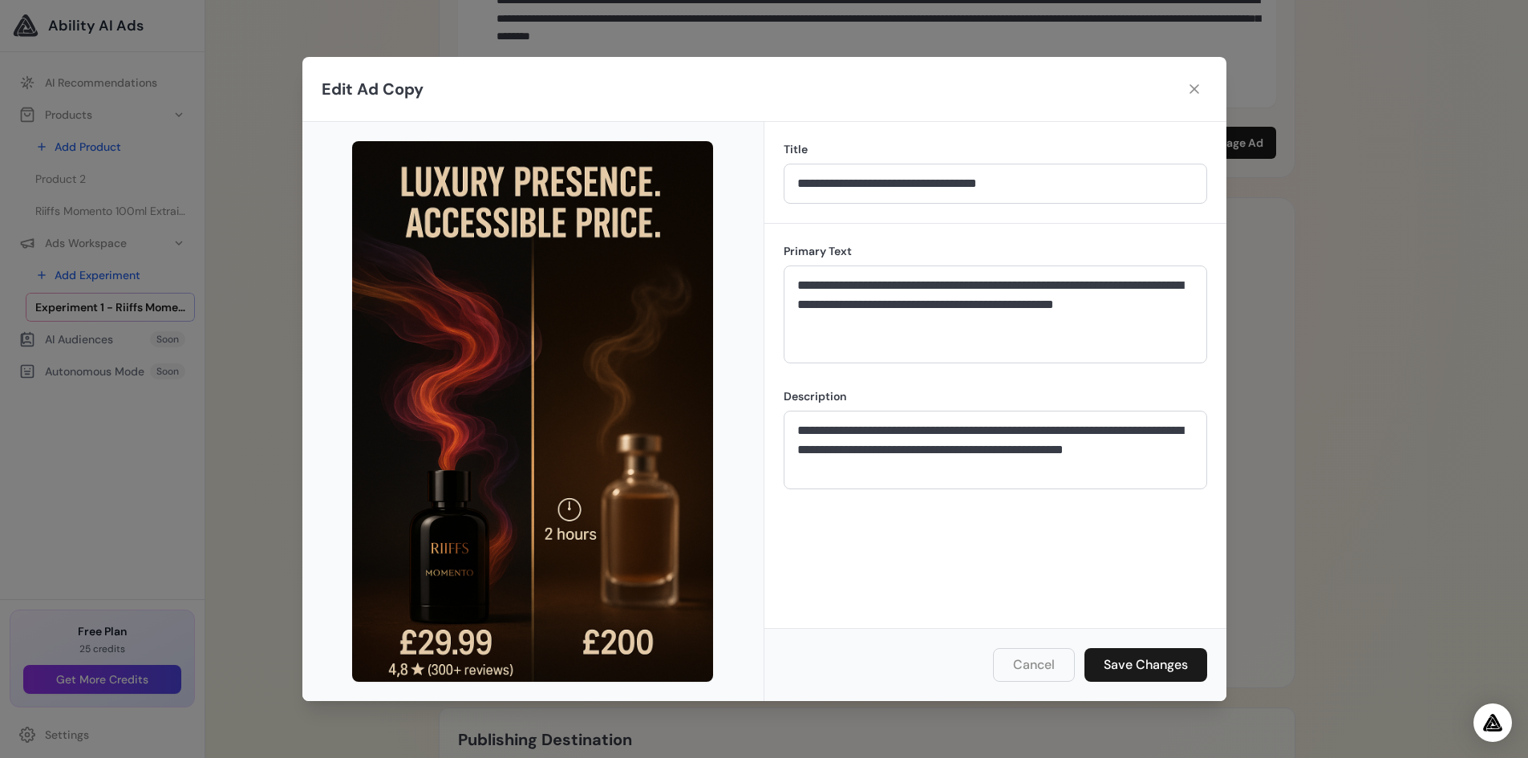
scroll to position [512, 0]
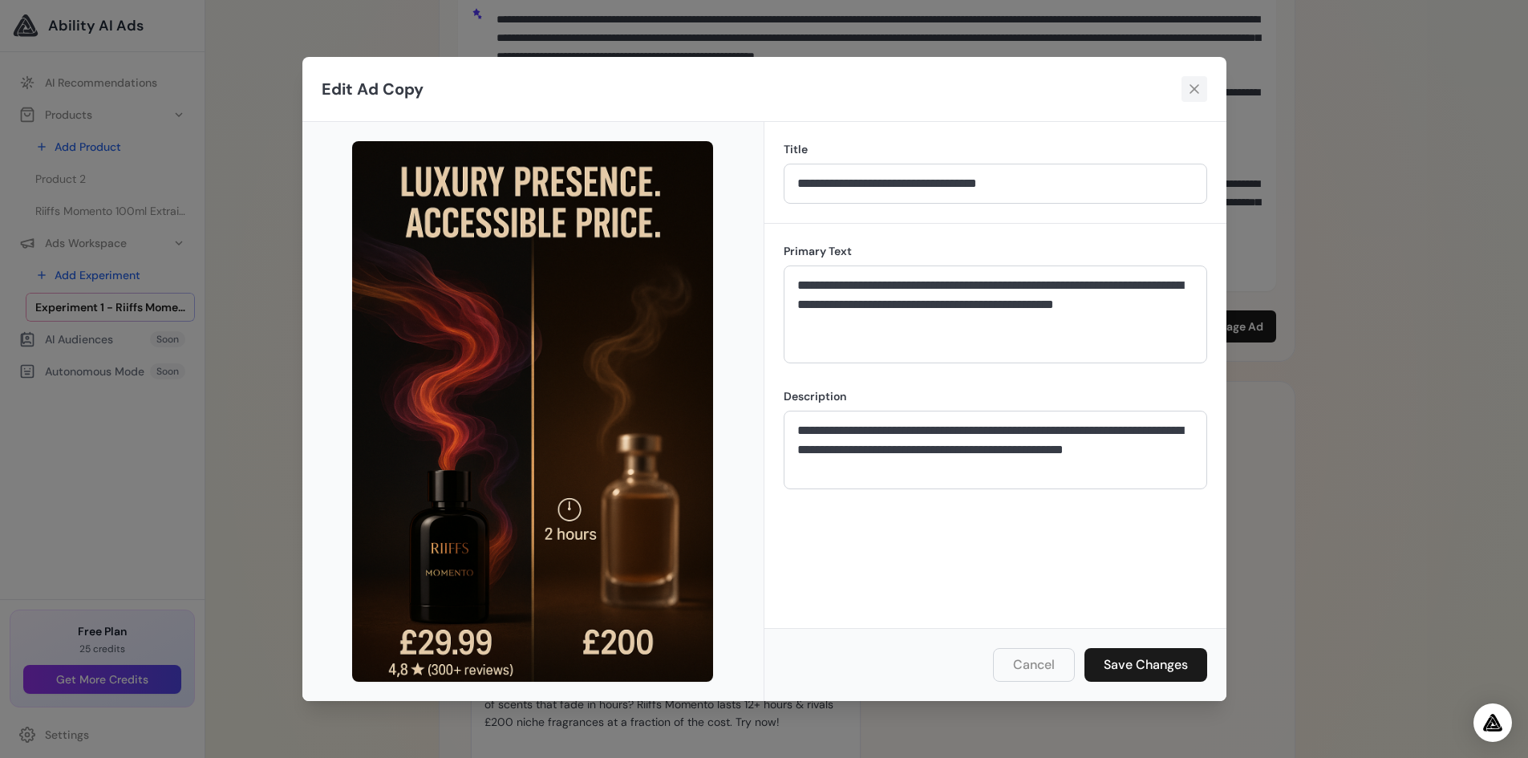
click at [1198, 100] on button at bounding box center [1194, 89] width 26 height 26
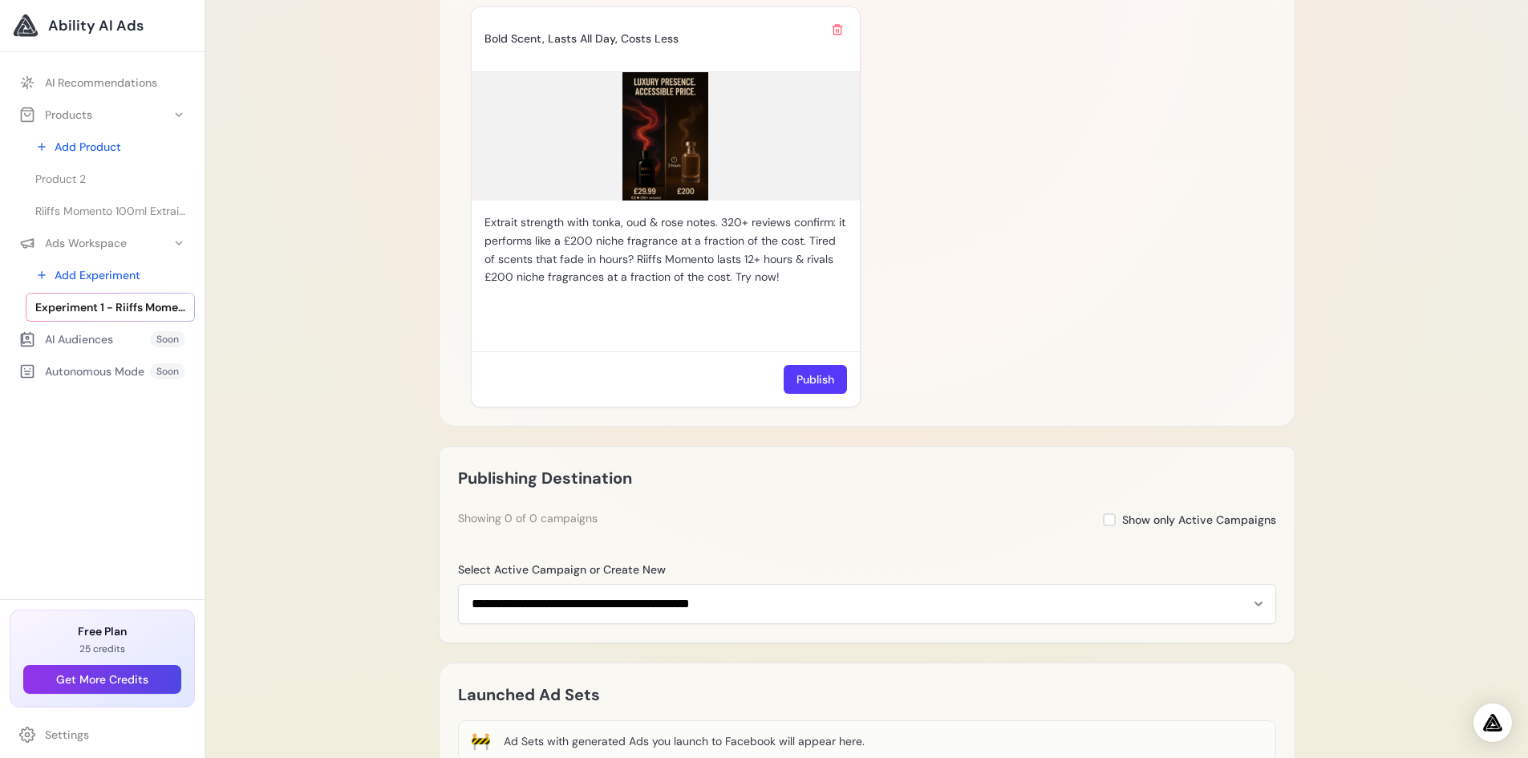
scroll to position [913, 0]
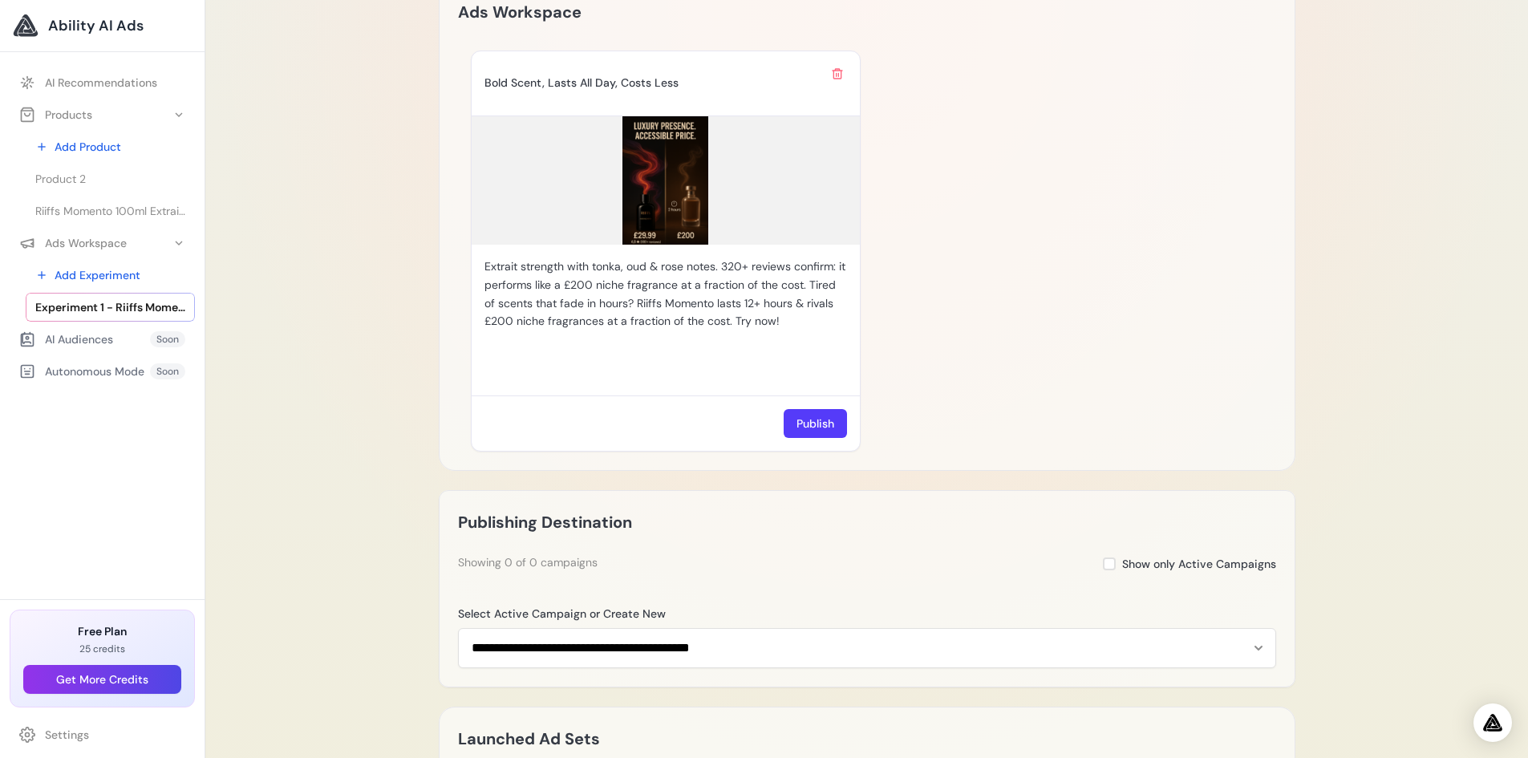
click at [71, 26] on span "Ability AI Ads" at bounding box center [95, 25] width 95 height 22
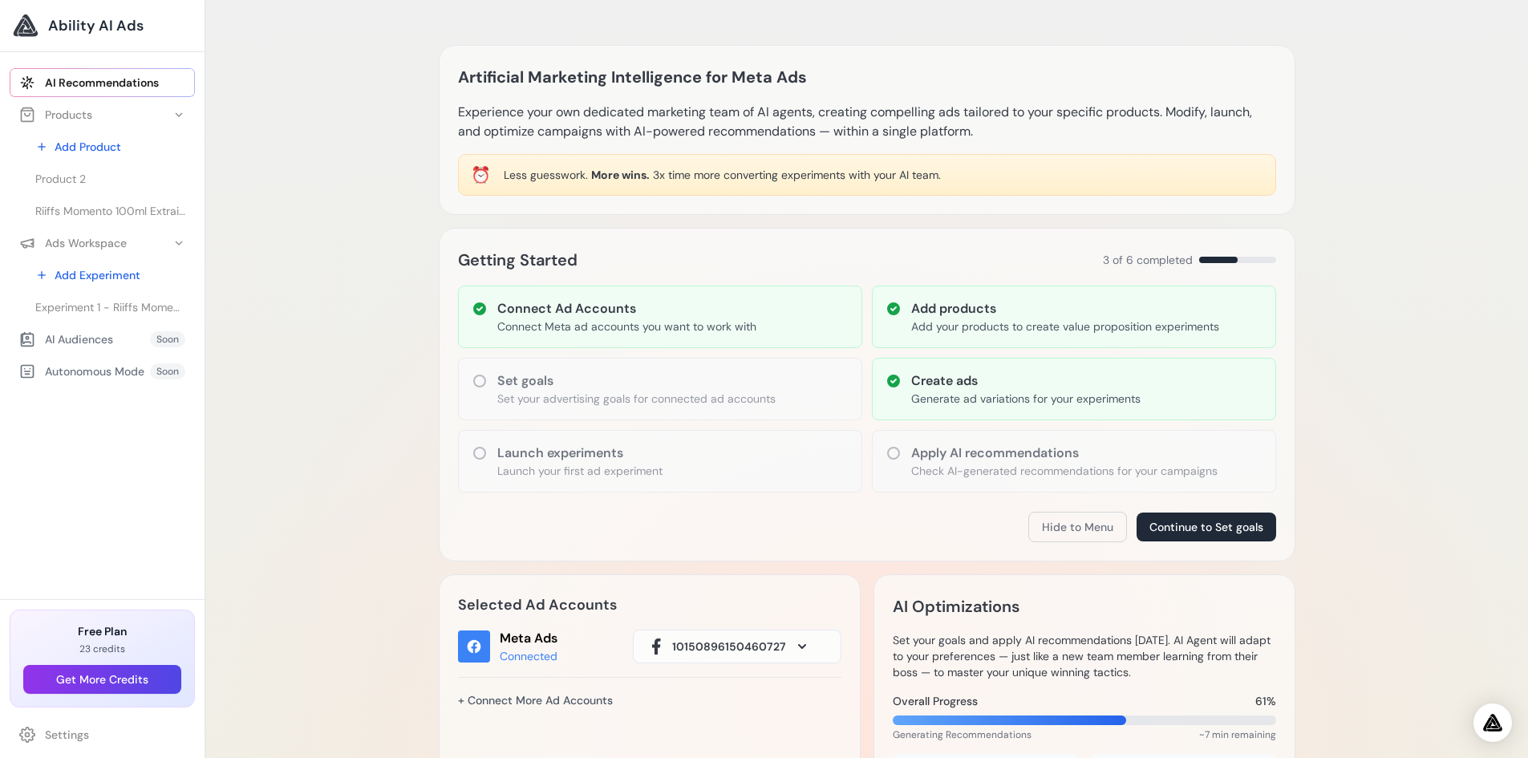
click at [128, 23] on span "Ability AI Ads" at bounding box center [95, 25] width 95 height 22
click at [48, 724] on link "Settings" at bounding box center [102, 734] width 185 height 29
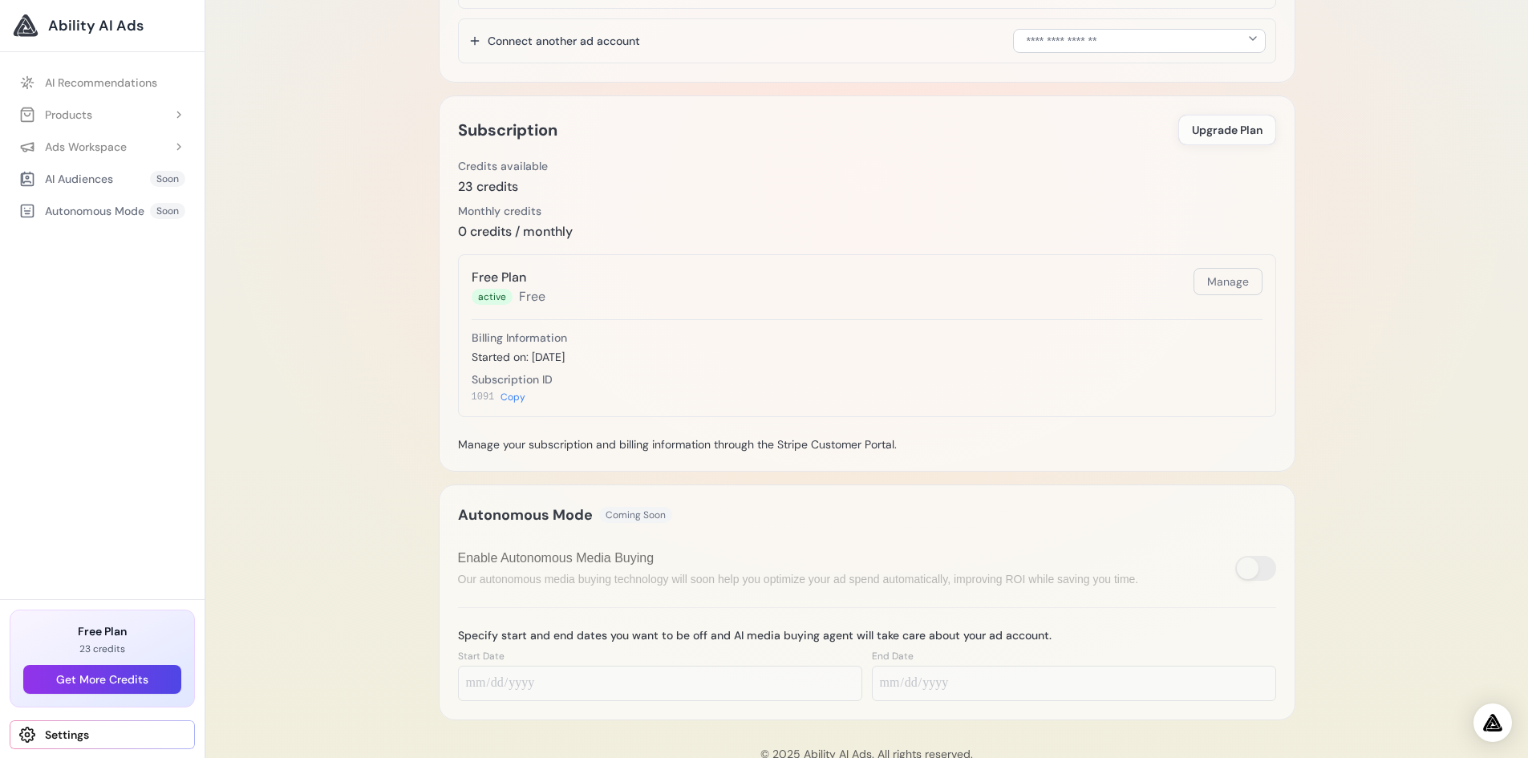
scroll to position [491, 0]
